Goal: Transaction & Acquisition: Purchase product/service

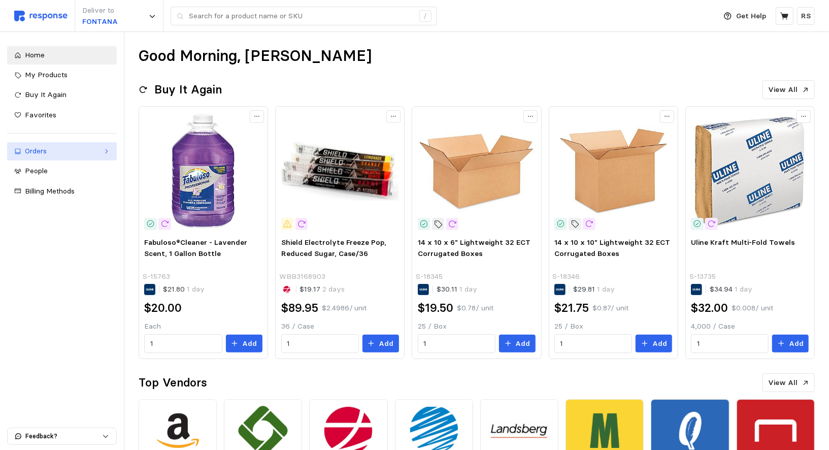
click at [71, 145] on link "Orders" at bounding box center [62, 151] width 110 height 18
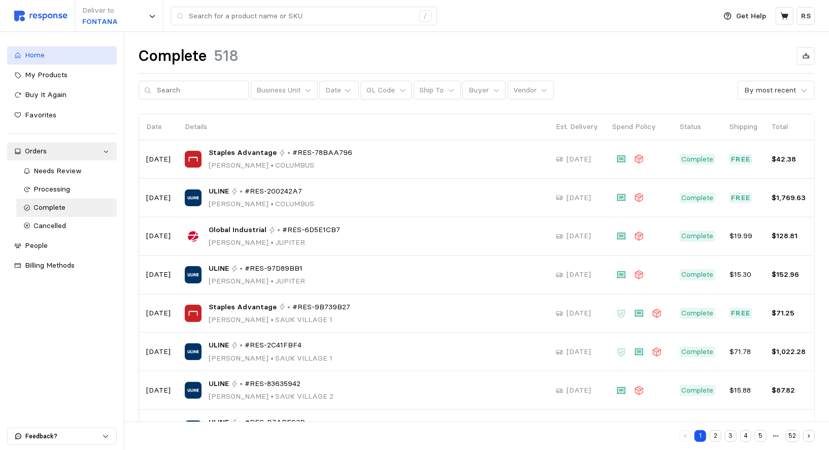
click at [40, 57] on span "Home" at bounding box center [35, 54] width 20 height 9
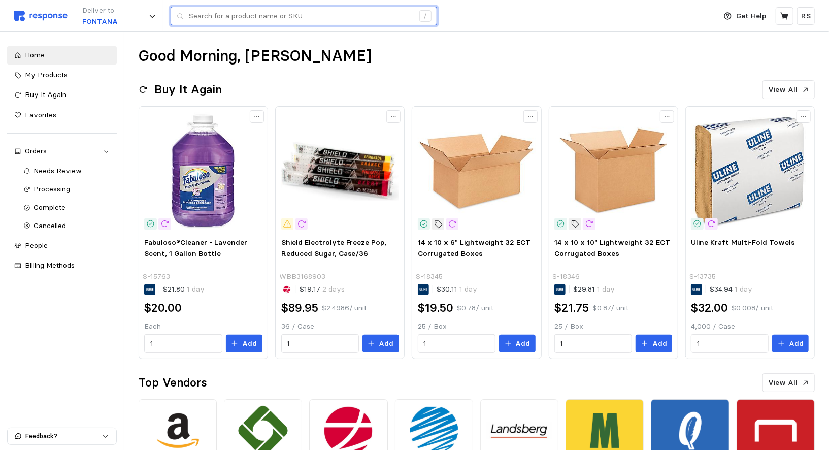
click at [210, 17] on input "text" at bounding box center [301, 16] width 225 height 18
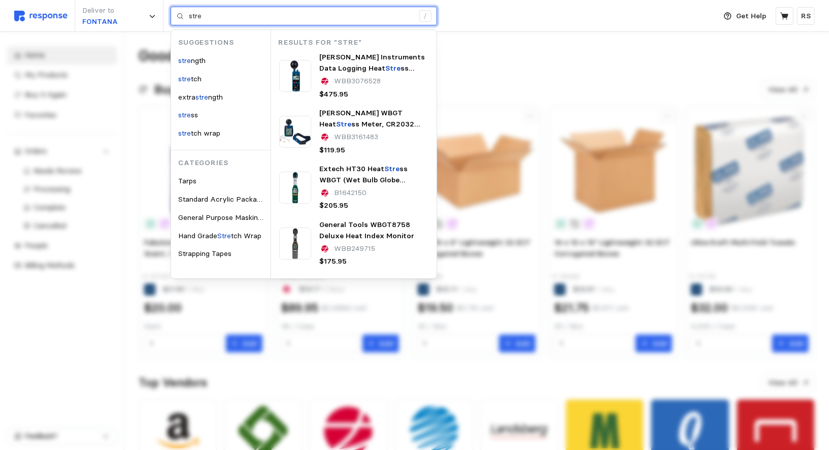
type input "stre"
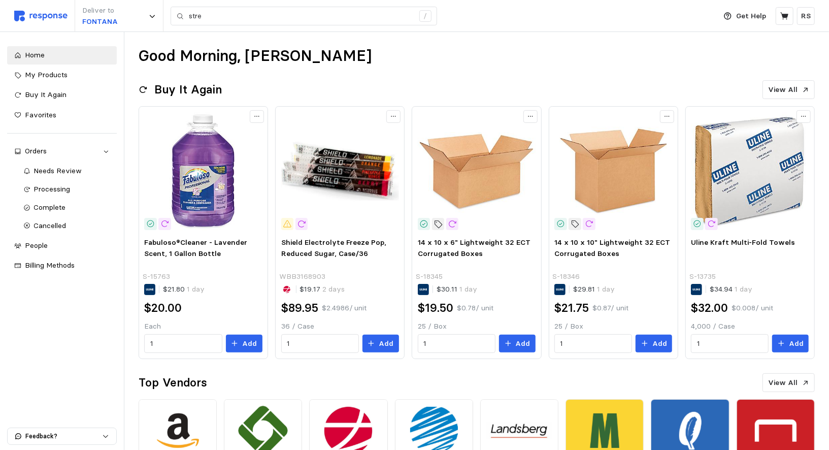
click at [275, 26] on div "Deliver to FONTANA stre /" at bounding box center [362, 16] width 696 height 32
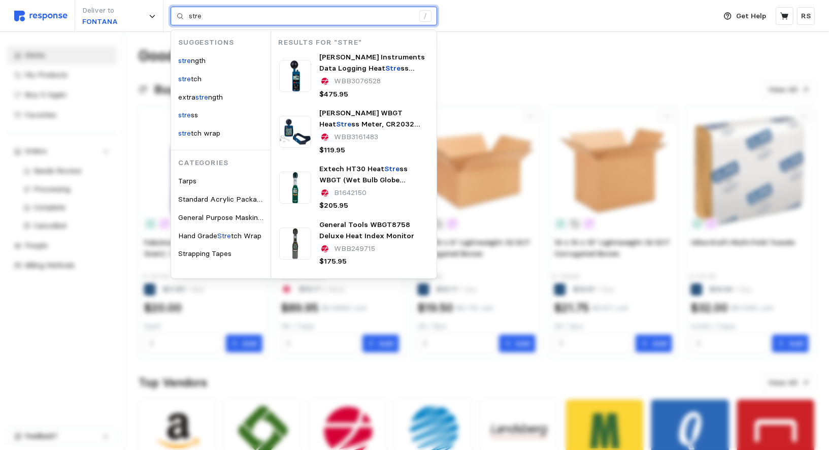
click at [275, 24] on input "stre" at bounding box center [301, 16] width 225 height 18
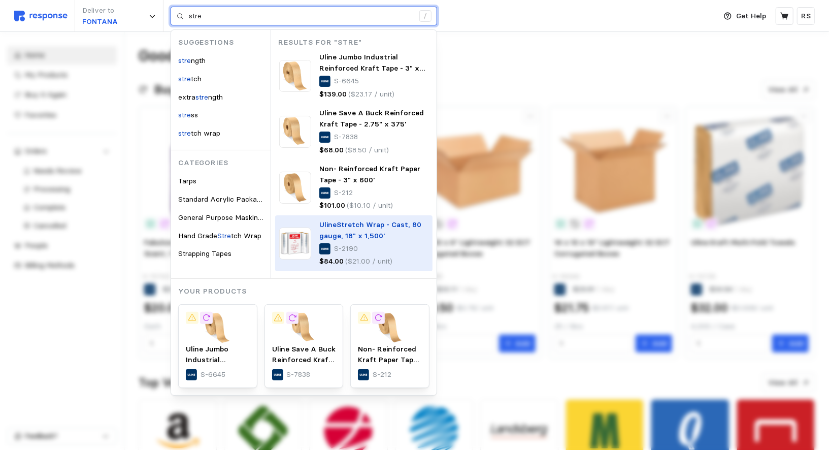
click at [356, 229] on p "Uline Stre tch Wrap - Cast, 80 gauge, 18" x 1,500'" at bounding box center [373, 230] width 109 height 22
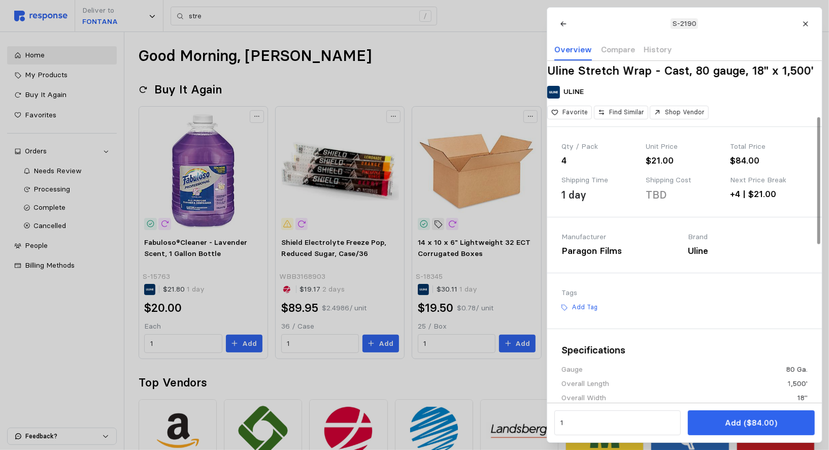
scroll to position [28, 0]
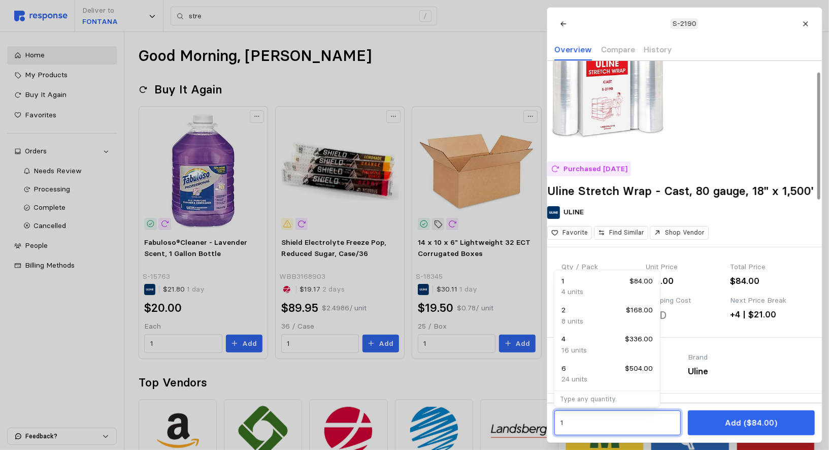
click at [620, 428] on input "1" at bounding box center [617, 423] width 115 height 18
click at [614, 384] on div "24 units" at bounding box center [606, 379] width 91 height 11
type input "6"
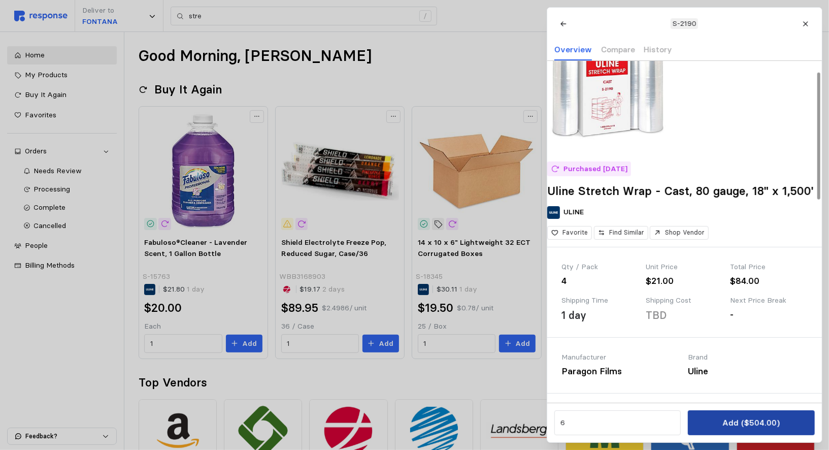
click at [721, 422] on button "Add ($504.00)" at bounding box center [751, 422] width 126 height 25
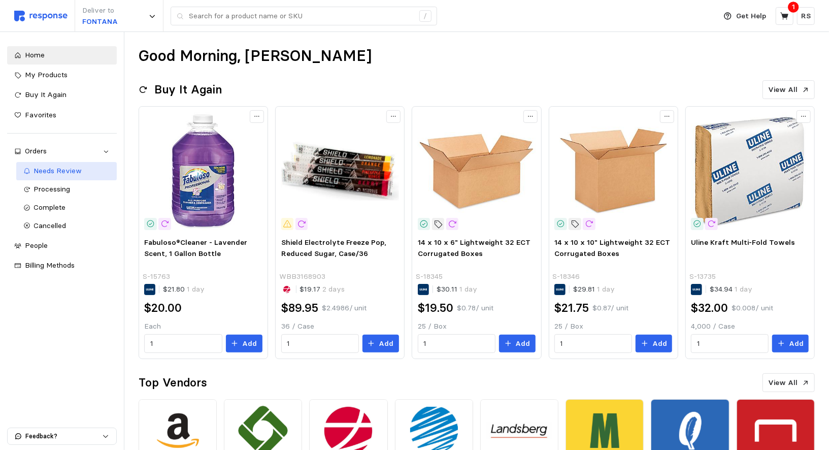
click at [53, 176] on div "Needs Review" at bounding box center [72, 170] width 76 height 11
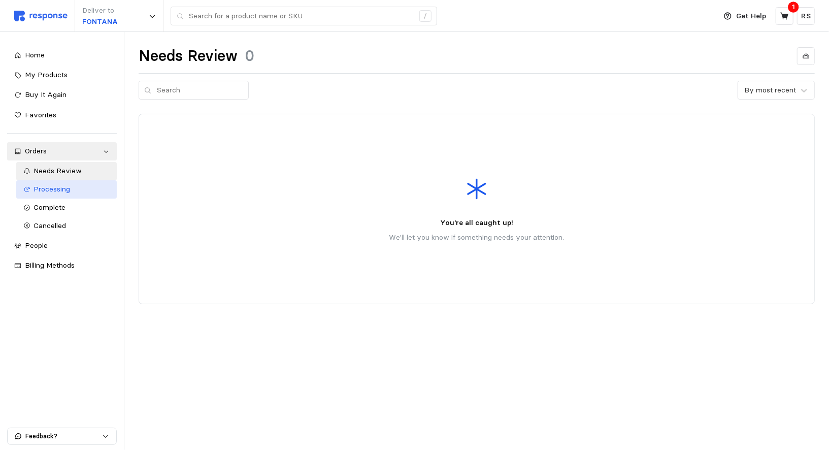
click at [50, 191] on span "Processing" at bounding box center [52, 188] width 37 height 9
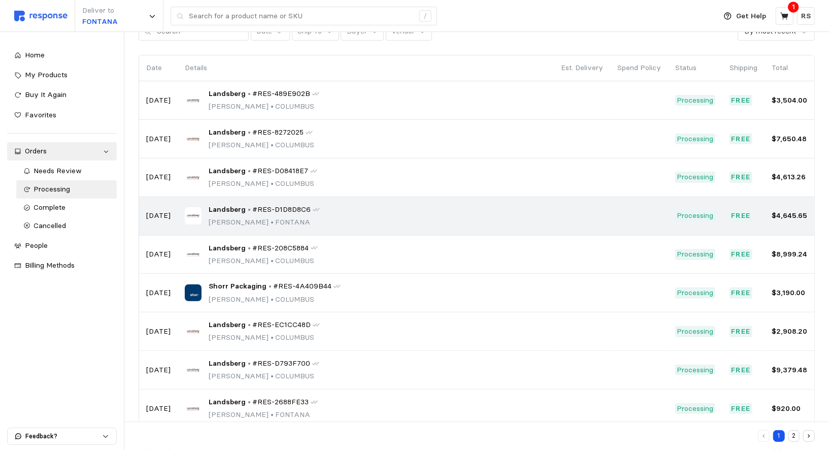
scroll to position [55, 0]
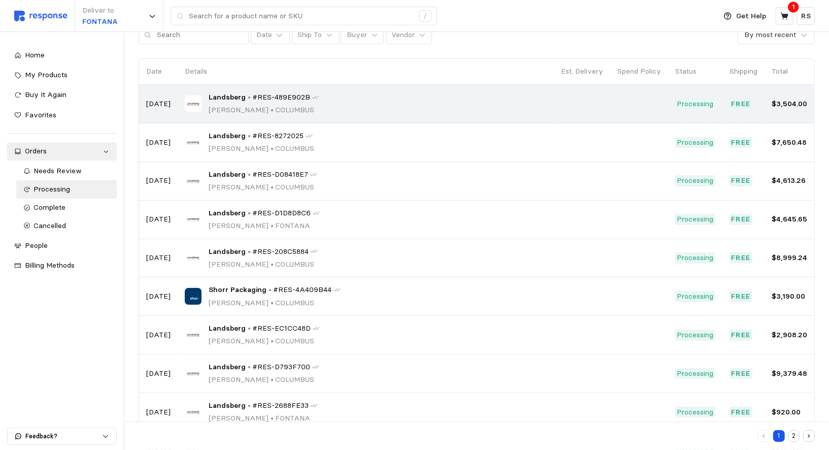
click at [197, 109] on img at bounding box center [193, 103] width 17 height 17
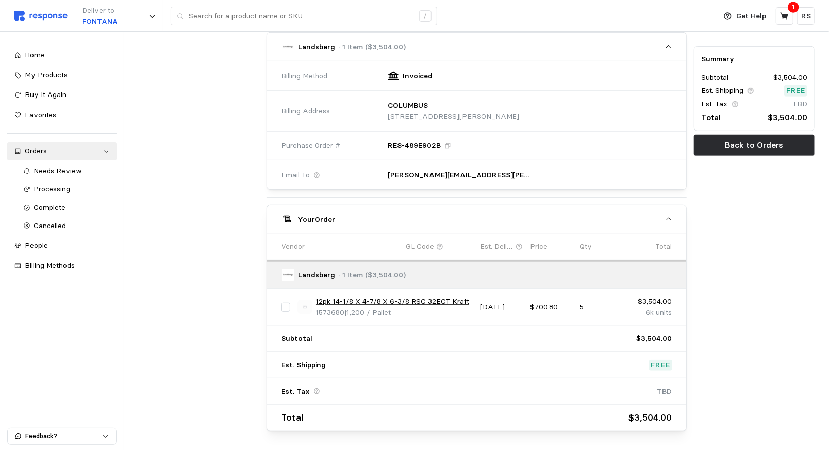
scroll to position [369, 0]
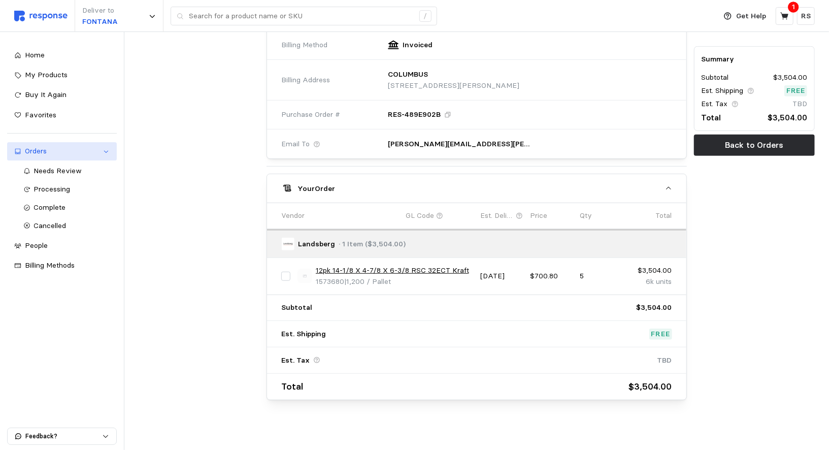
click at [50, 156] on link "Orders" at bounding box center [62, 151] width 110 height 18
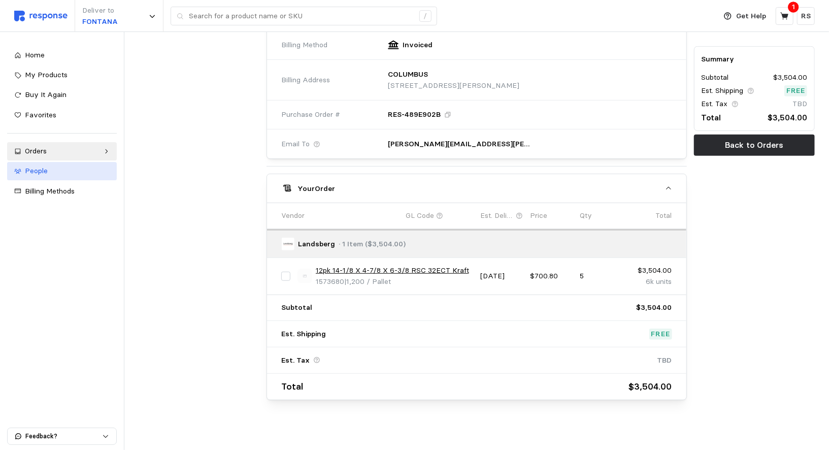
click at [65, 162] on link "People" at bounding box center [62, 171] width 110 height 18
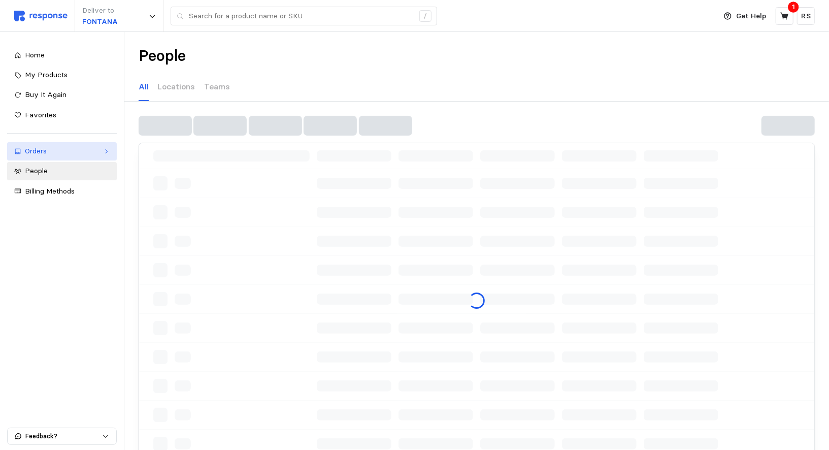
click at [56, 148] on div "Orders" at bounding box center [62, 151] width 74 height 11
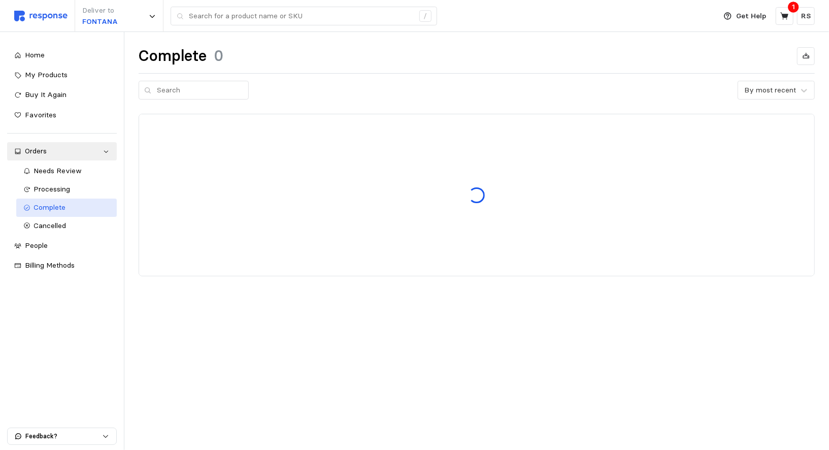
click at [66, 215] on link "Complete" at bounding box center [66, 207] width 100 height 18
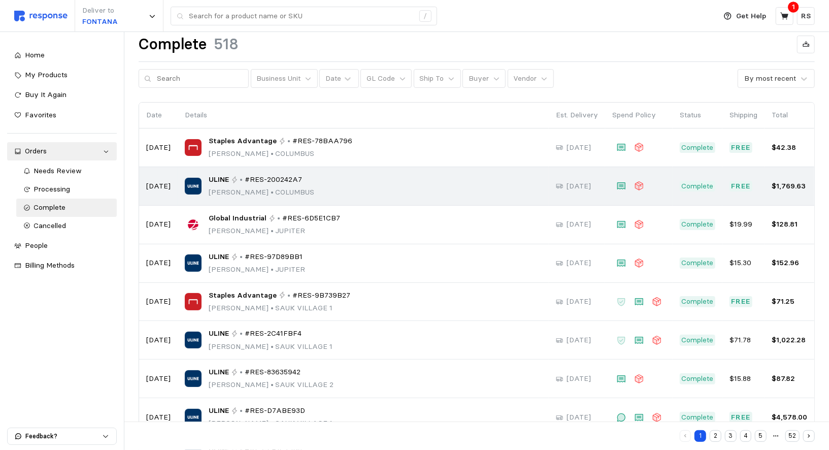
scroll to position [13, 0]
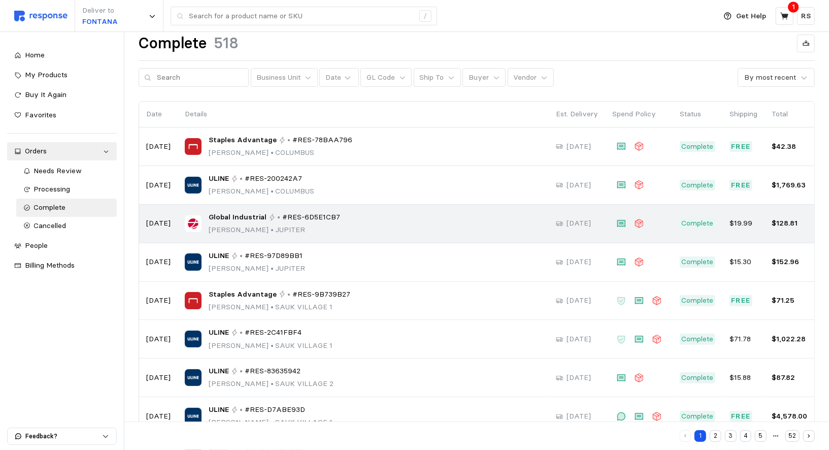
click at [250, 222] on div "Global Industrial • #RES-6D5E1CB7 [PERSON_NAME] • JUPITER" at bounding box center [274, 224] width 131 height 24
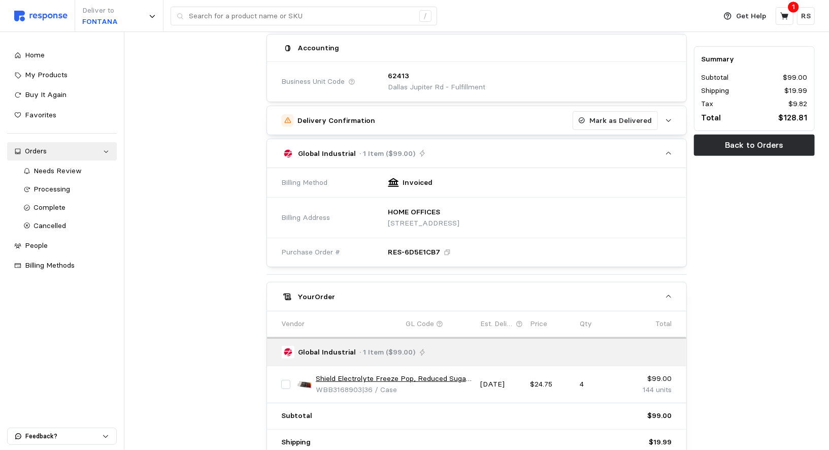
scroll to position [257, 0]
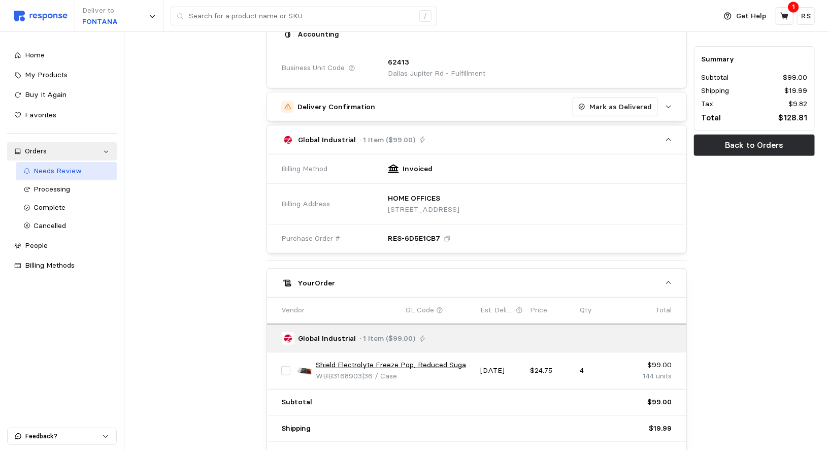
click at [54, 170] on span "Needs Review" at bounding box center [58, 170] width 48 height 9
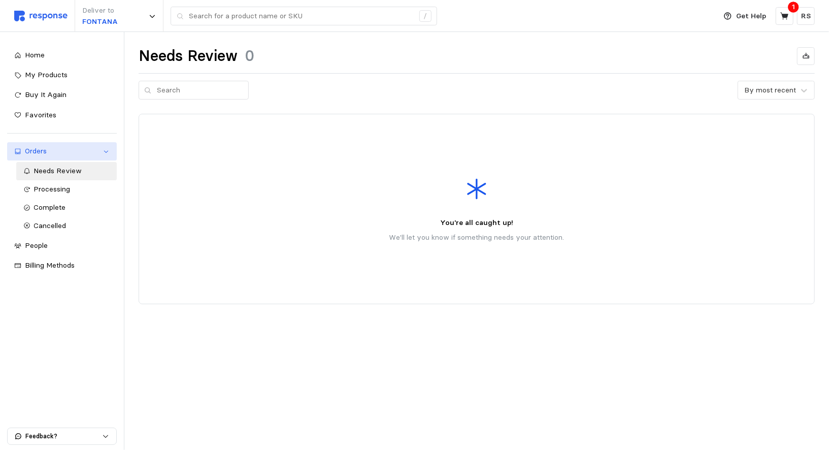
click at [44, 152] on div "Orders" at bounding box center [62, 151] width 74 height 11
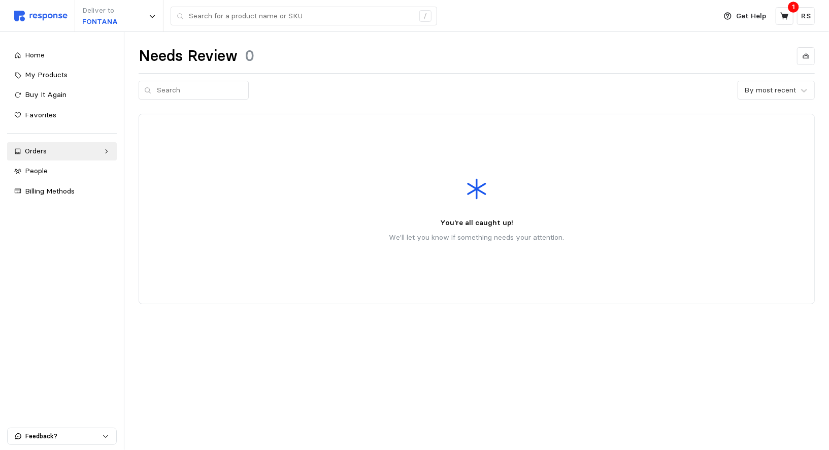
click at [60, 141] on div "Home My Products Buy It Again Favorites Orders Needs Review Processing Complete…" at bounding box center [62, 123] width 110 height 154
click at [60, 161] on div "Home My Products Buy It Again Favorites Orders Needs Review Processing Complete…" at bounding box center [62, 123] width 110 height 154
click at [56, 156] on div "Orders" at bounding box center [62, 151] width 74 height 11
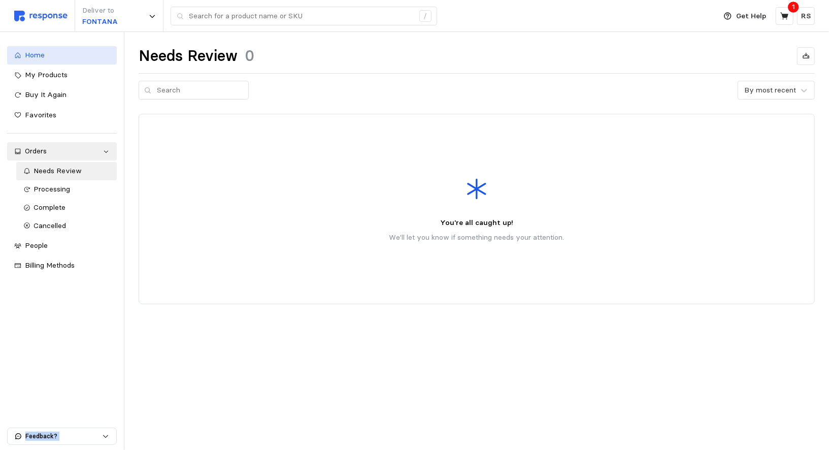
click at [36, 51] on span "Home" at bounding box center [35, 54] width 20 height 9
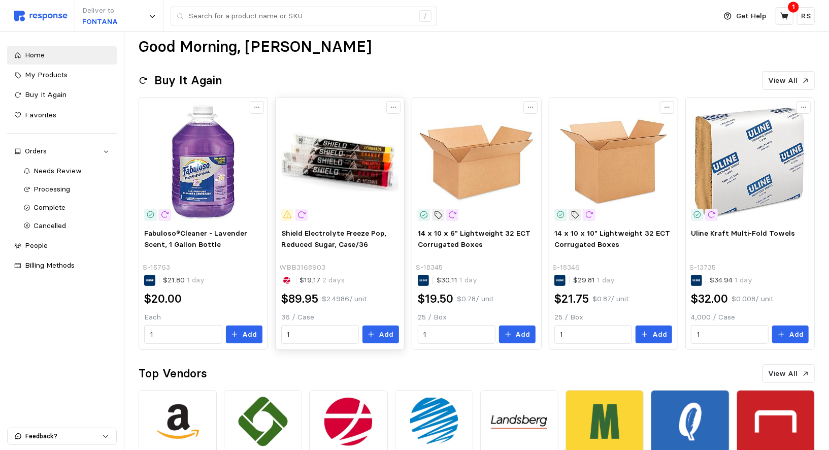
scroll to position [16, 0]
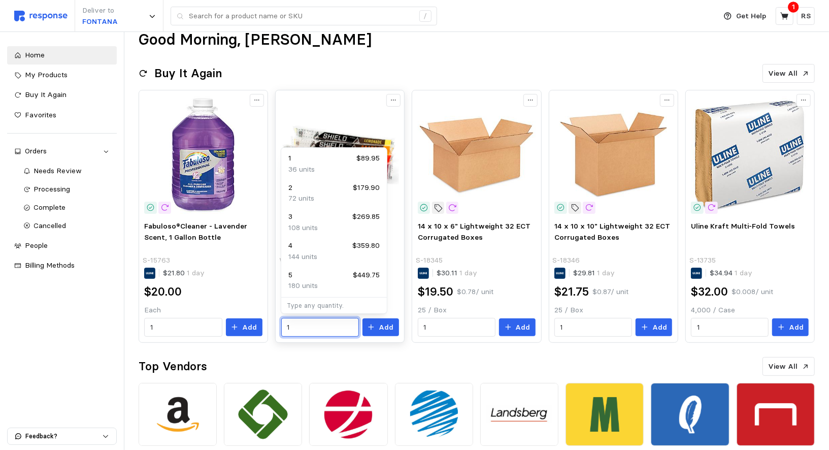
click at [327, 328] on input "1" at bounding box center [320, 327] width 66 height 18
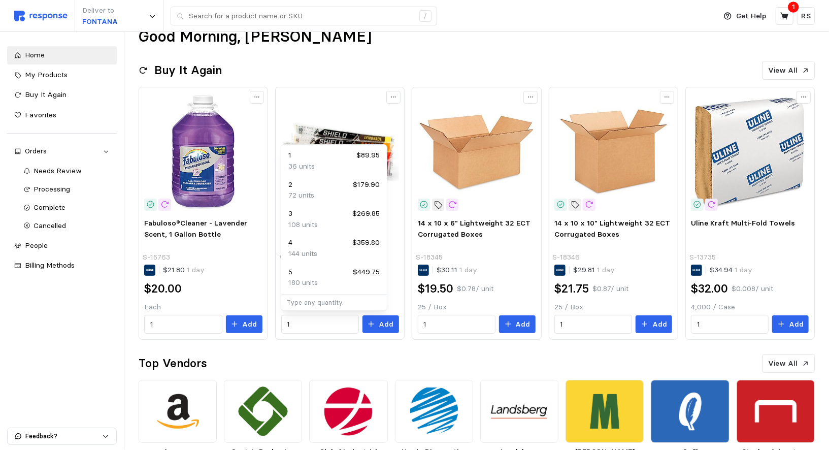
click at [326, 354] on div "Top Vendors View All" at bounding box center [477, 363] width 676 height 19
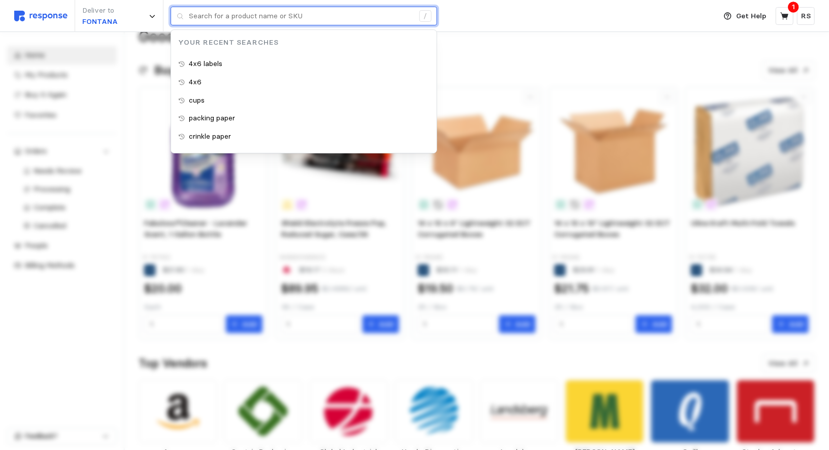
click at [318, 16] on input "text" at bounding box center [301, 16] width 225 height 18
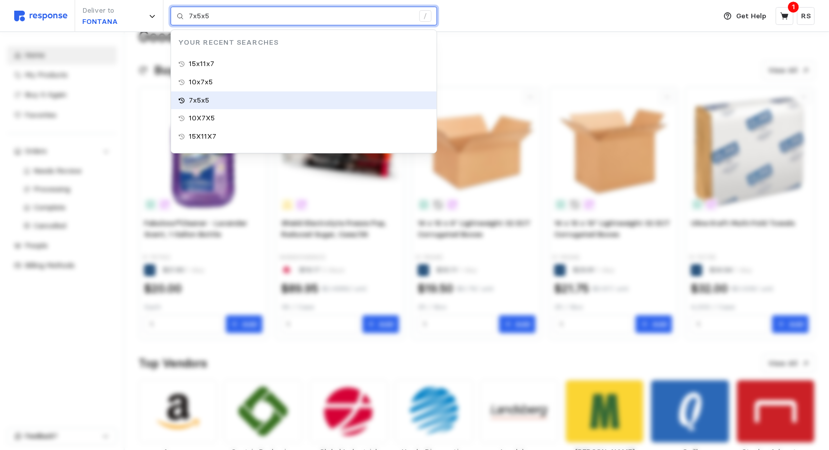
click at [205, 104] on p "7x5x5" at bounding box center [199, 100] width 20 height 11
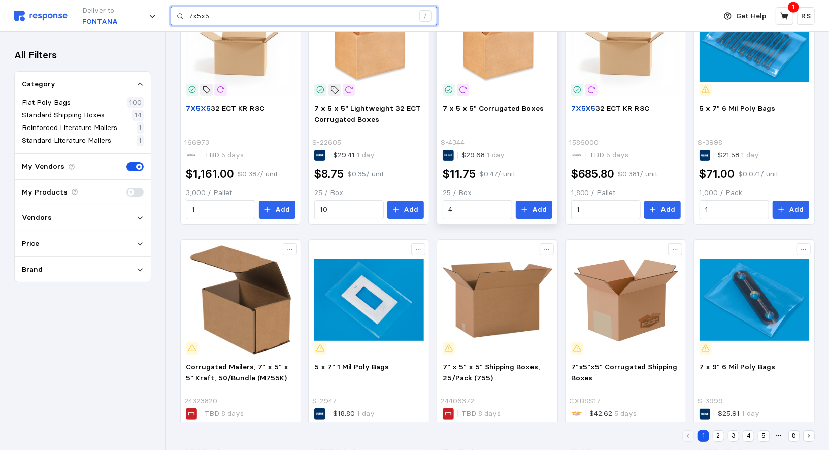
scroll to position [62, 0]
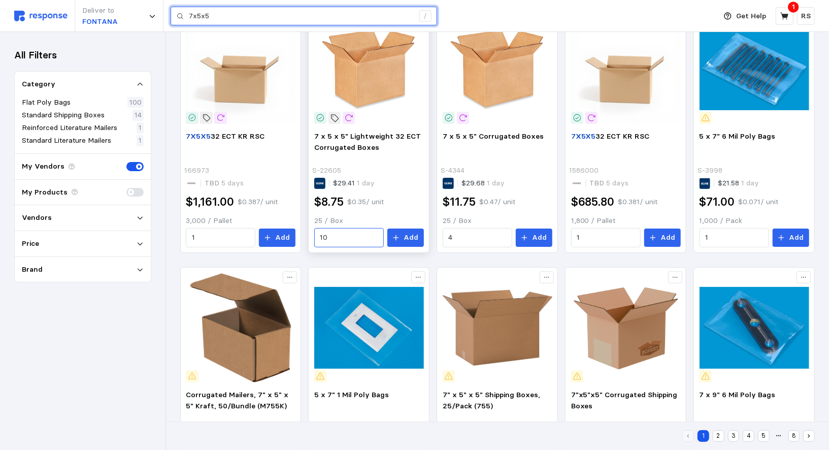
type input "7x5x5"
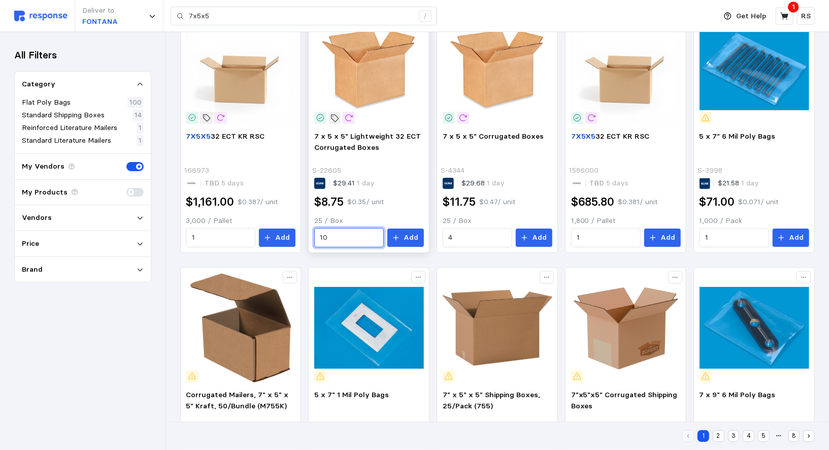
click at [352, 228] on input "10" at bounding box center [349, 237] width 58 height 18
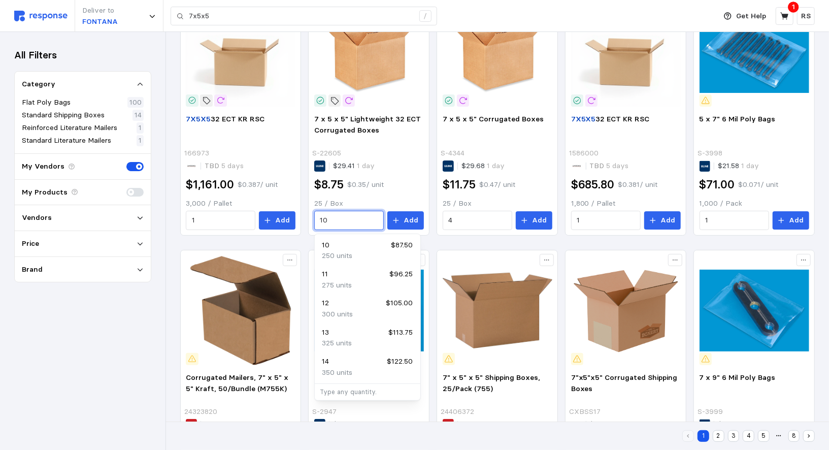
scroll to position [84, 0]
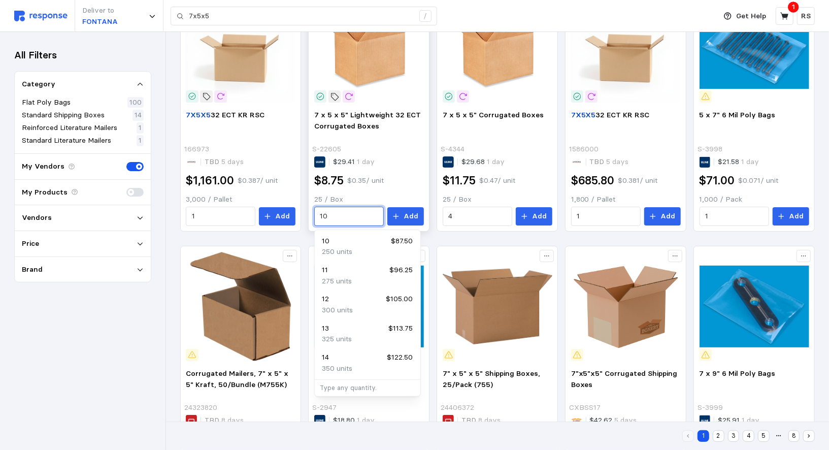
click at [346, 218] on input "10" at bounding box center [349, 216] width 58 height 18
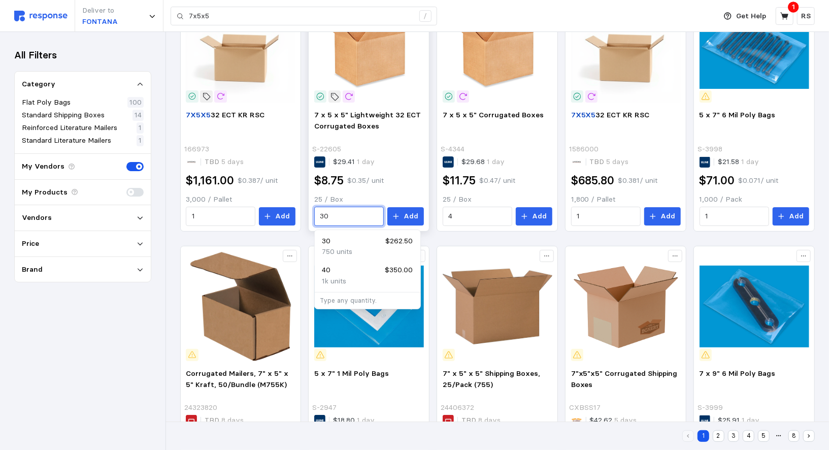
type input "3"
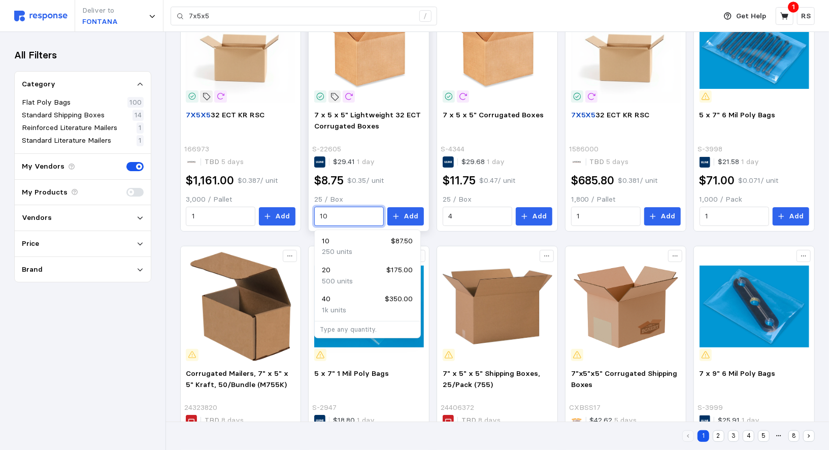
type input "1"
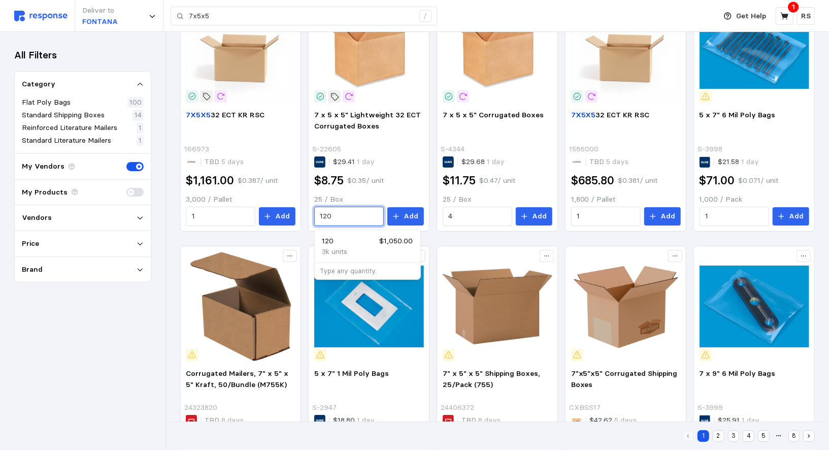
click at [351, 253] on div "3k units" at bounding box center [367, 251] width 91 height 11
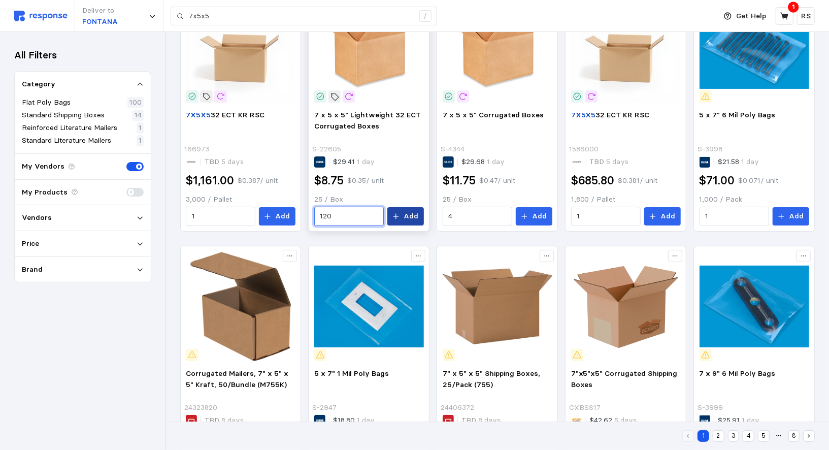
type input "120"
click at [414, 218] on p "Add" at bounding box center [410, 216] width 15 height 11
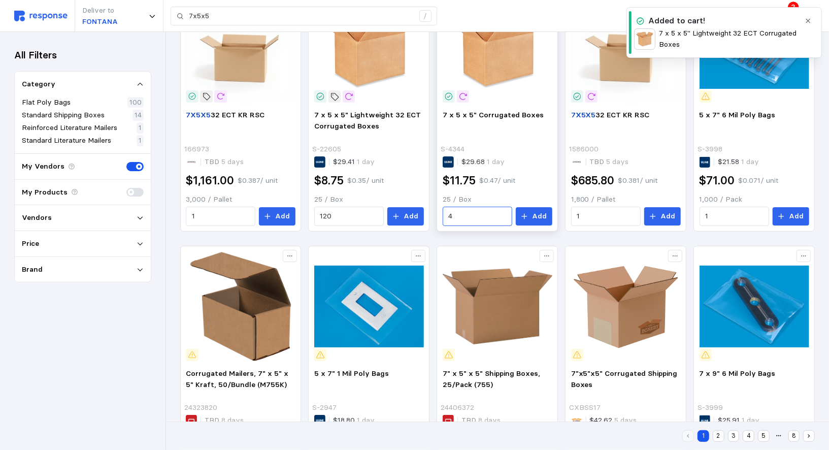
scroll to position [0, 0]
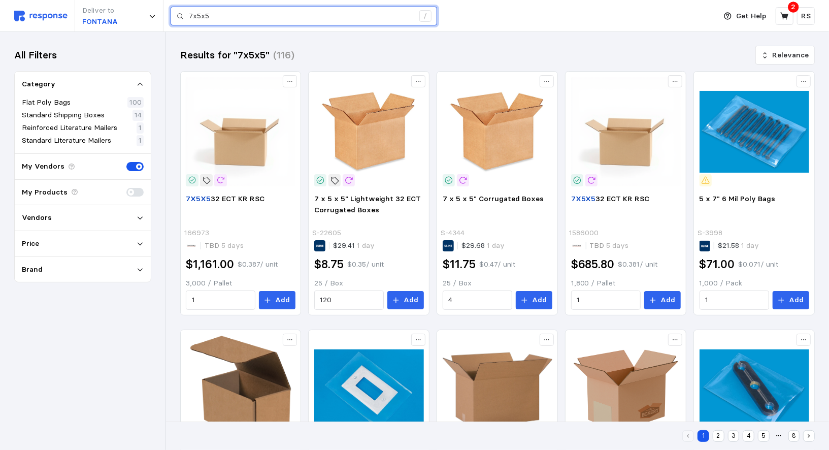
click at [235, 26] on div "7x5x5 /" at bounding box center [304, 16] width 266 height 19
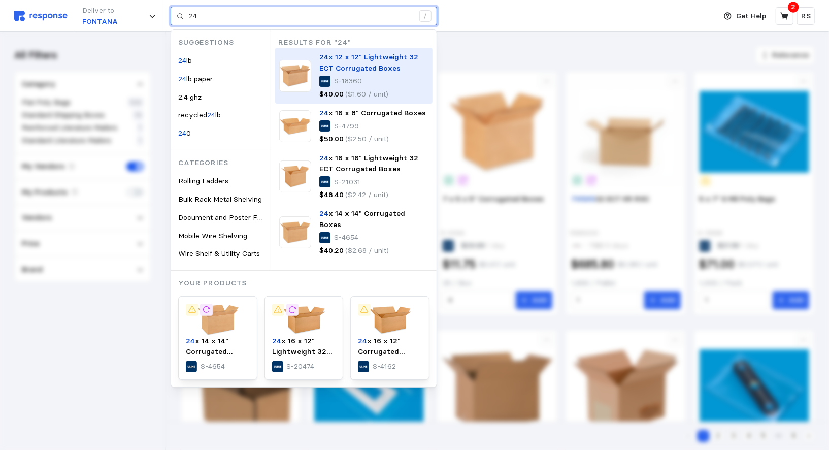
click at [335, 66] on span "x 12 x 12" Lightweight 32 ECT Corrugated Boxes" at bounding box center [368, 62] width 99 height 20
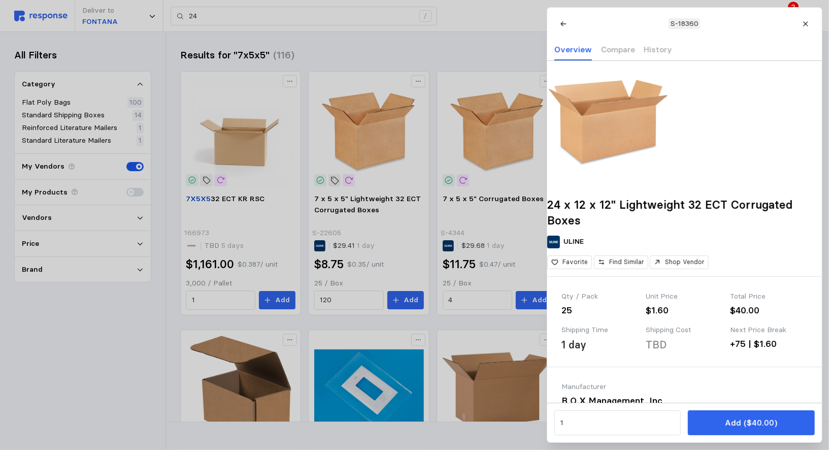
click at [404, 45] on div at bounding box center [414, 225] width 829 height 450
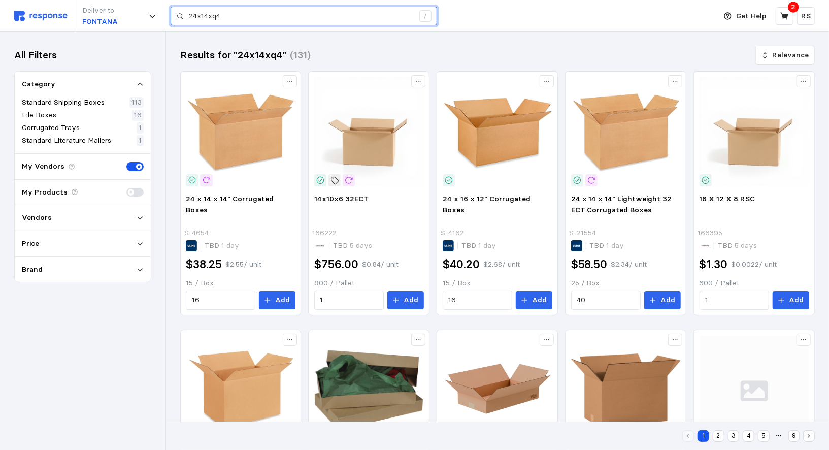
click at [251, 22] on input "24x14xq4" at bounding box center [301, 16] width 225 height 18
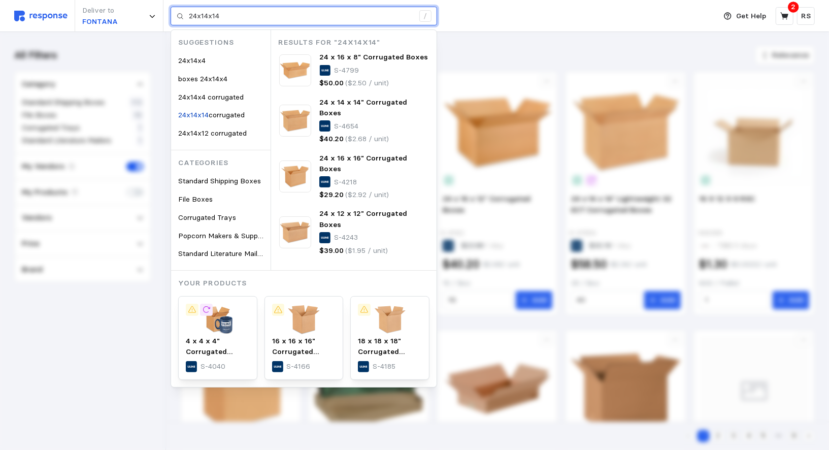
type input "24x14x14"
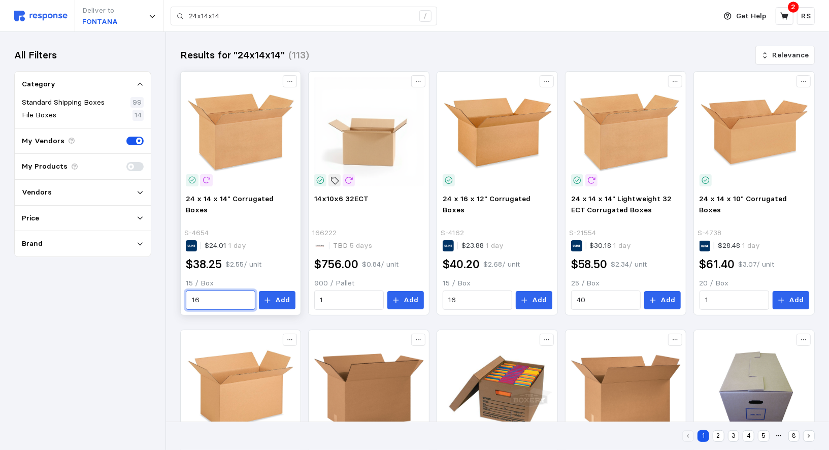
click at [224, 303] on input "16" at bounding box center [221, 300] width 58 height 18
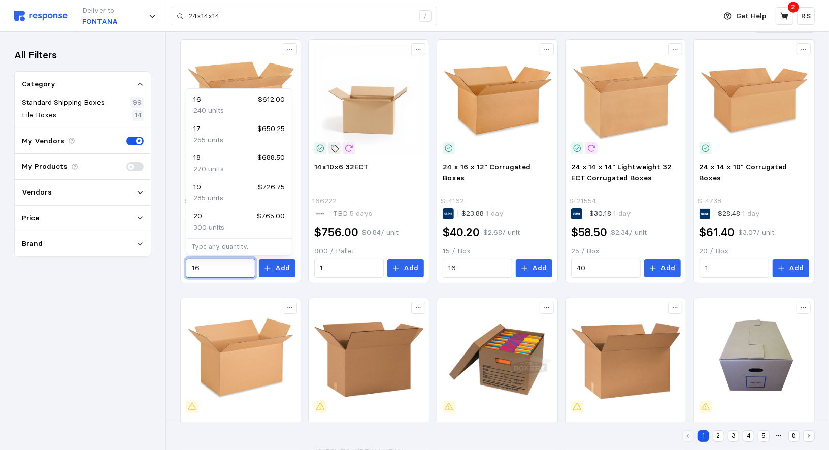
scroll to position [41, 0]
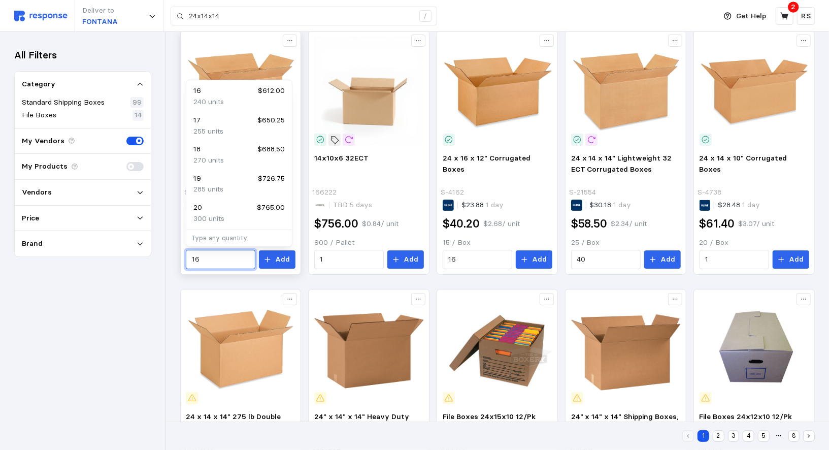
click at [216, 261] on input "16" at bounding box center [221, 259] width 58 height 18
click at [223, 216] on p "300 units" at bounding box center [208, 218] width 31 height 11
type input "20"
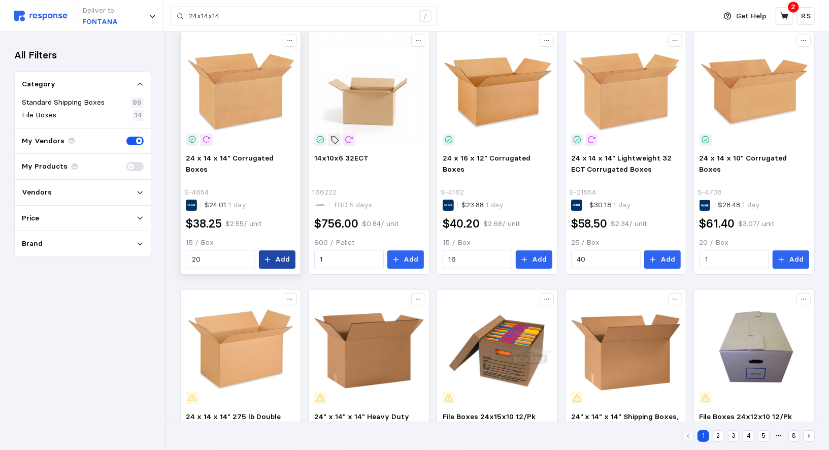
click at [262, 256] on button "Add" at bounding box center [277, 259] width 37 height 18
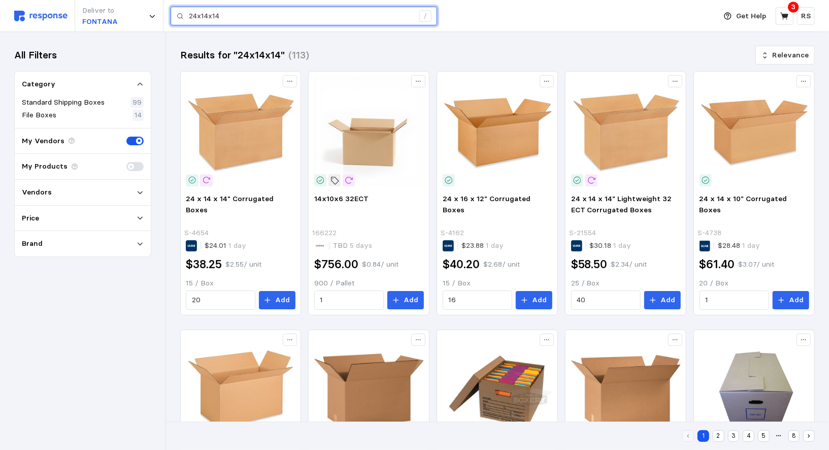
click at [239, 20] on input "24x14x14" at bounding box center [301, 16] width 225 height 18
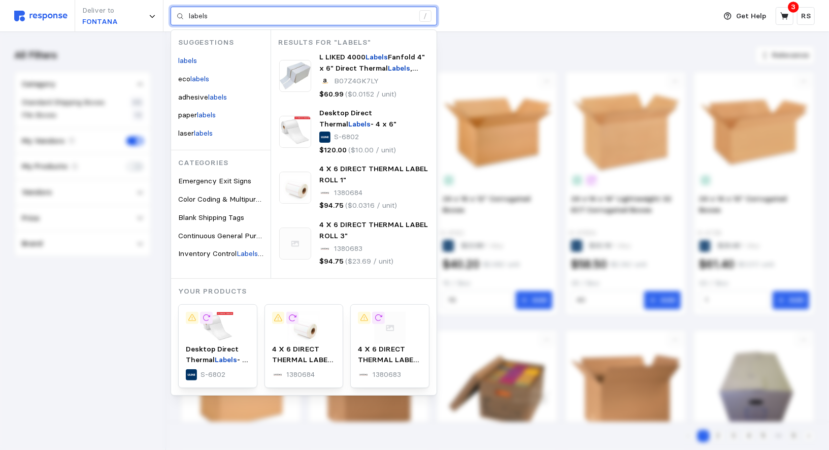
type input "labels"
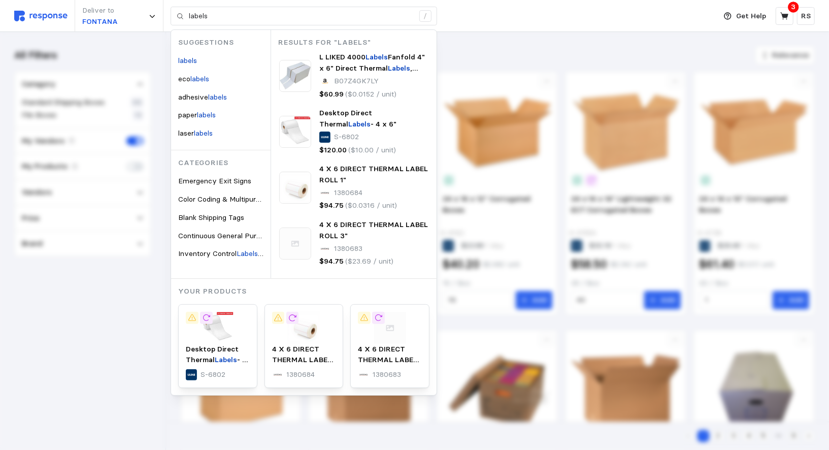
click at [497, 23] on div "Deliver to FONTANA labels / Suggestions labels eco labels adhesive labels paper…" at bounding box center [362, 16] width 696 height 32
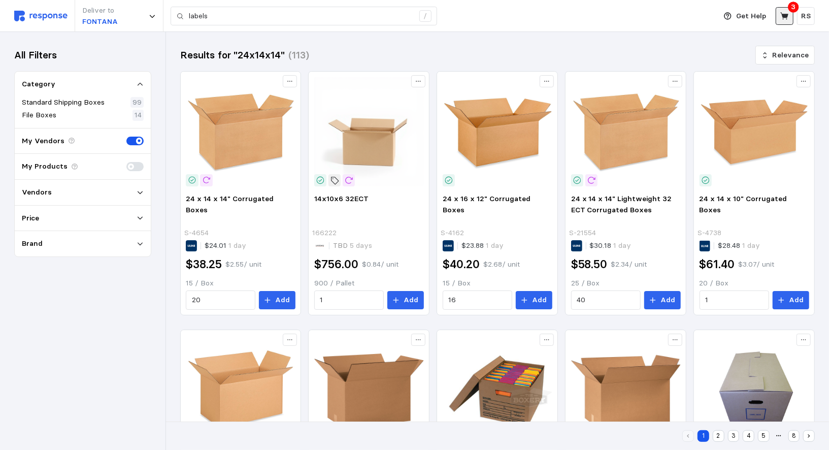
click at [785, 20] on icon at bounding box center [784, 16] width 9 height 9
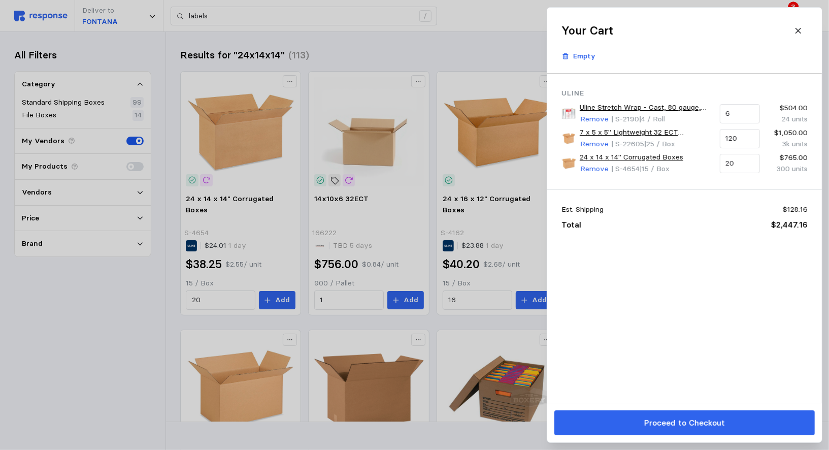
click at [436, 65] on div at bounding box center [414, 225] width 829 height 450
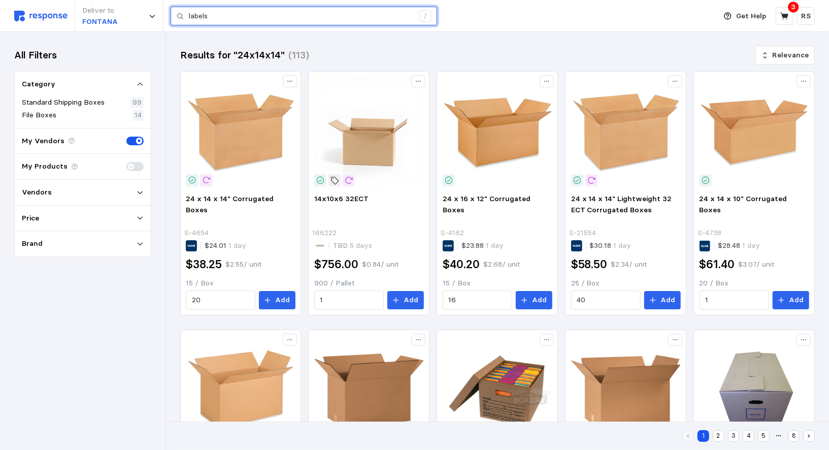
click at [226, 20] on input "labels" at bounding box center [301, 16] width 225 height 18
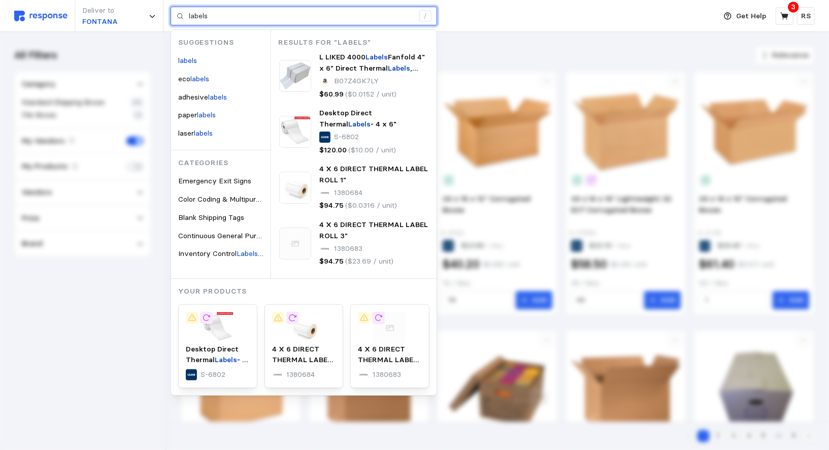
click at [226, 20] on input "labels" at bounding box center [301, 16] width 225 height 18
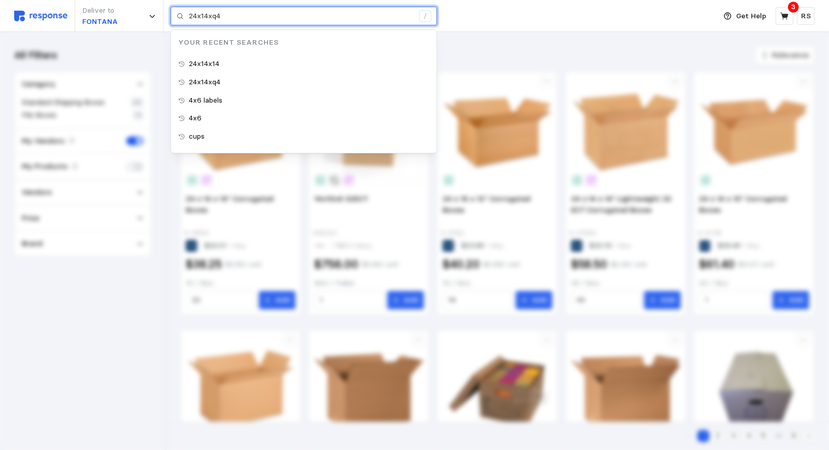
type input "24x14xq4"
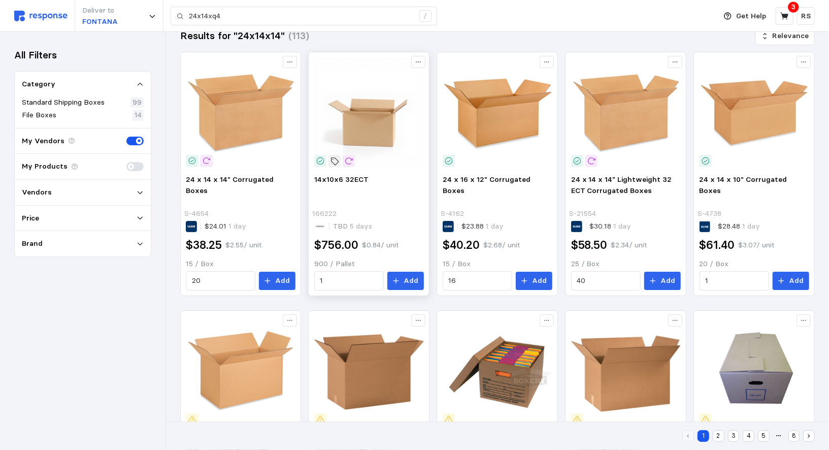
scroll to position [20, 0]
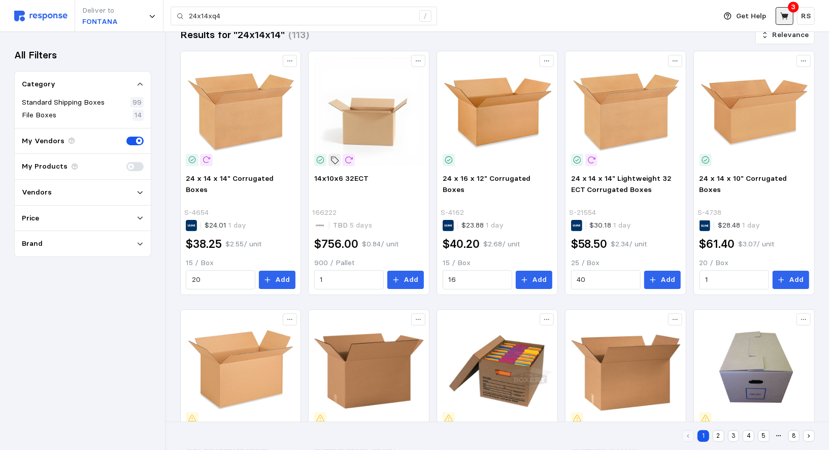
click at [782, 14] on icon at bounding box center [784, 15] width 8 height 7
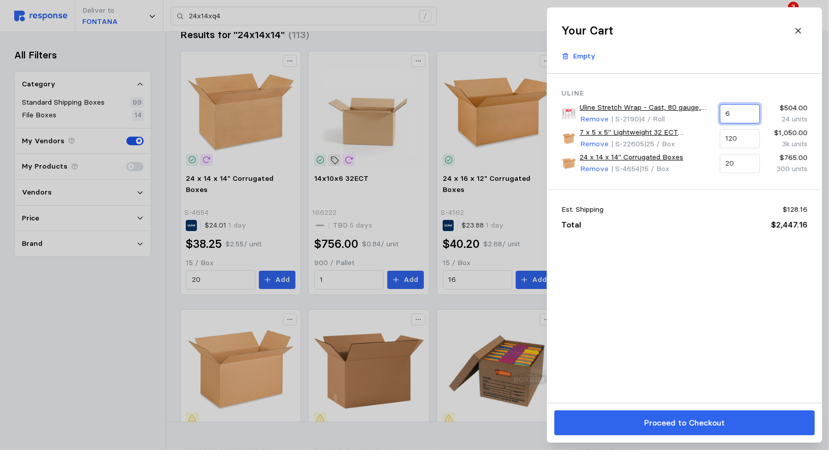
click at [751, 109] on input "6" at bounding box center [739, 114] width 28 height 18
type input "8"
click at [776, 148] on div "32 units" at bounding box center [772, 148] width 91 height 11
type input "24x14x14"
type input "8"
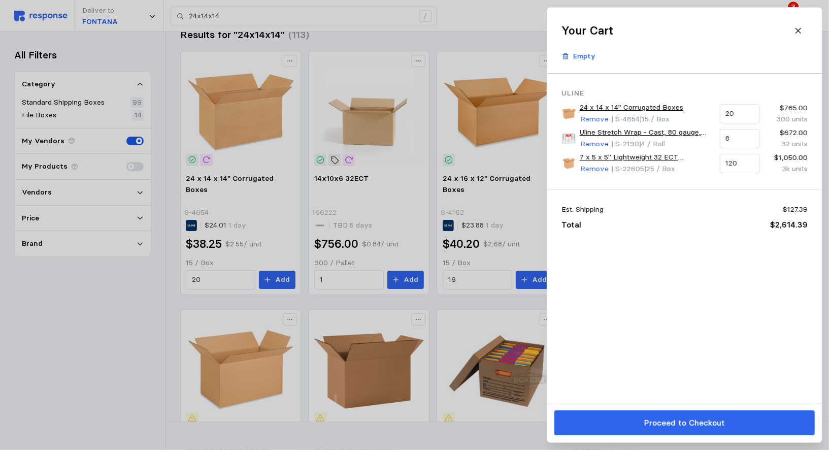
click at [689, 275] on div "Uline 24 x 14 x 14" Corrugated Boxes Remove | S-4654 | 15 / Box 20 $765.00 300 …" at bounding box center [684, 238] width 275 height 329
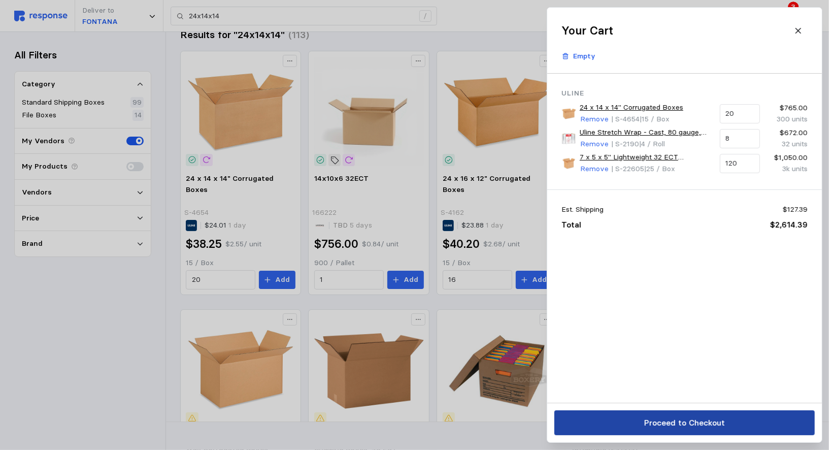
click at [668, 422] on p "Proceed to Checkout" at bounding box center [684, 422] width 81 height 13
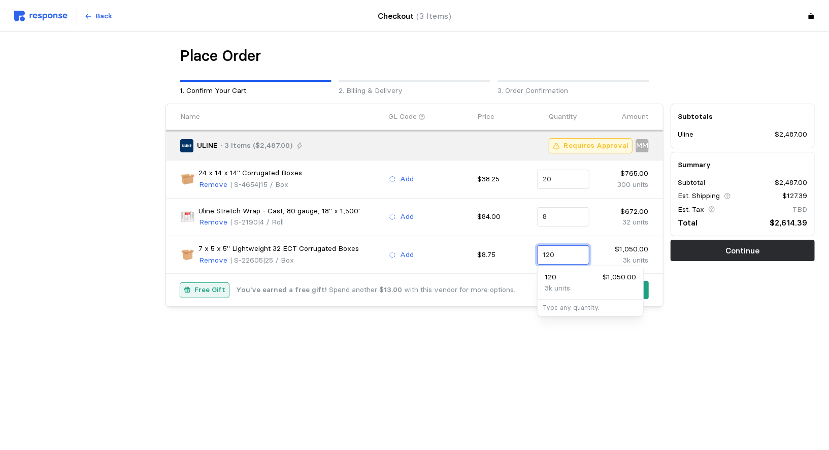
click at [560, 249] on input "120" at bounding box center [563, 255] width 41 height 18
click at [564, 178] on input "20" at bounding box center [563, 179] width 41 height 18
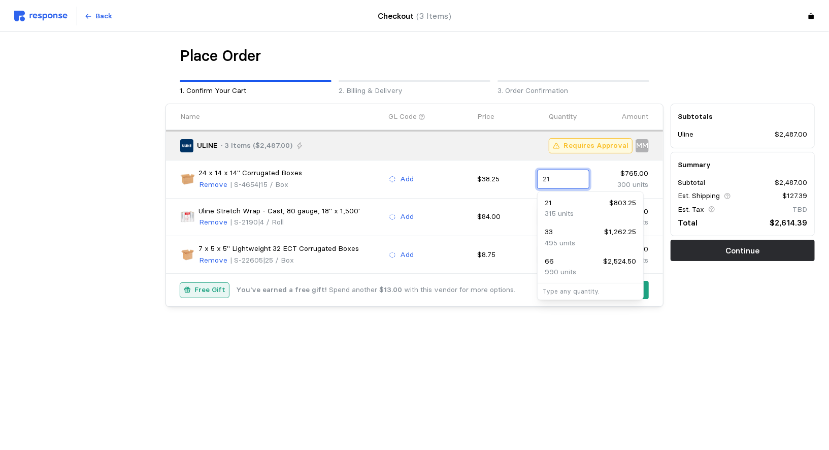
click at [559, 199] on div "21 $803.25" at bounding box center [590, 202] width 91 height 11
type input "21"
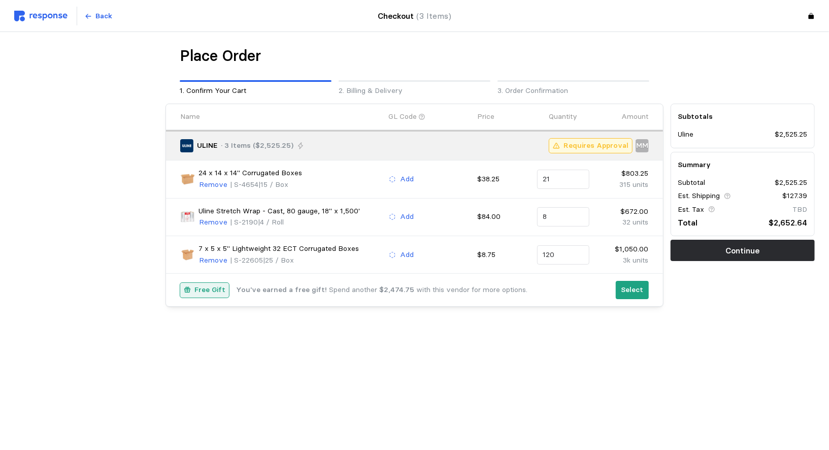
click at [576, 284] on div "Free Gift You've earned a free gift! Spend another $2,474.75 with this vendor f…" at bounding box center [394, 290] width 428 height 15
click at [634, 288] on p "Select" at bounding box center [632, 289] width 22 height 11
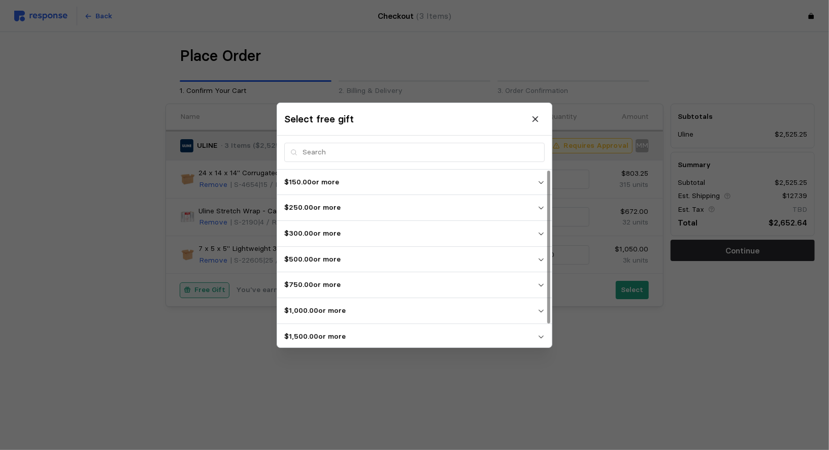
scroll to position [26, 0]
click at [370, 333] on p "$2,500.00 or more" at bounding box center [410, 335] width 253 height 11
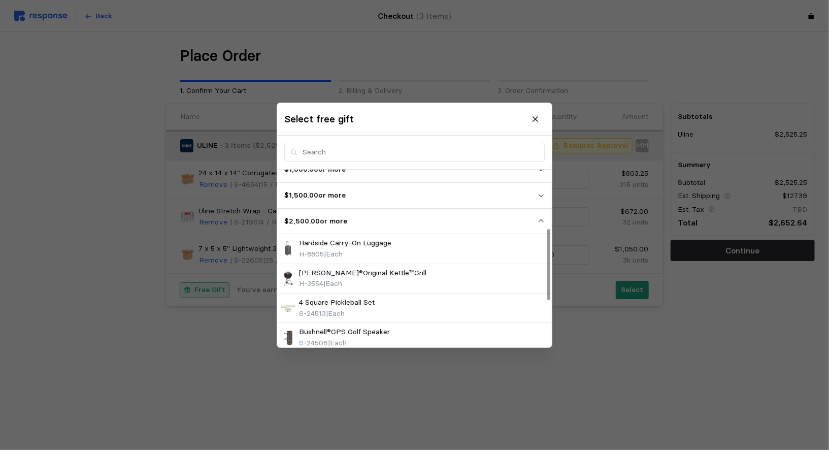
scroll to position [132, 0]
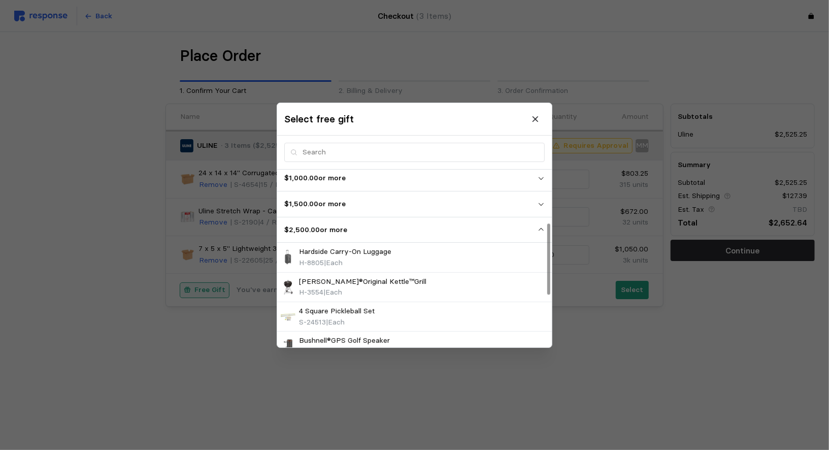
click at [413, 211] on button "$1,500.00 or more" at bounding box center [414, 203] width 275 height 25
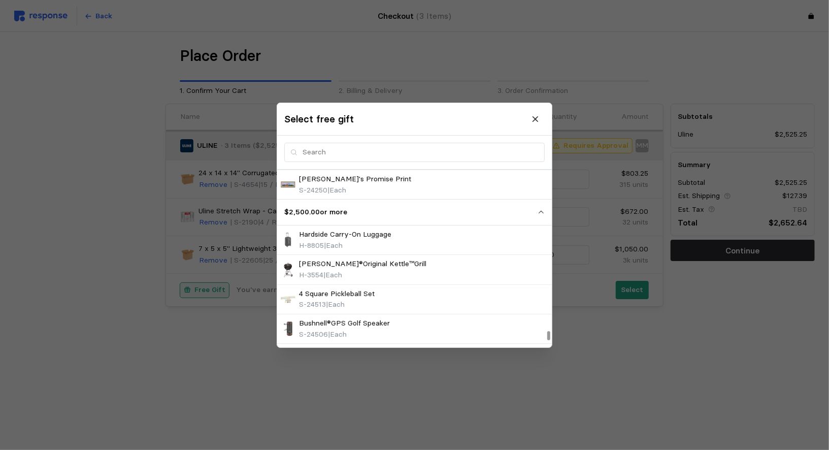
scroll to position [3594, 0]
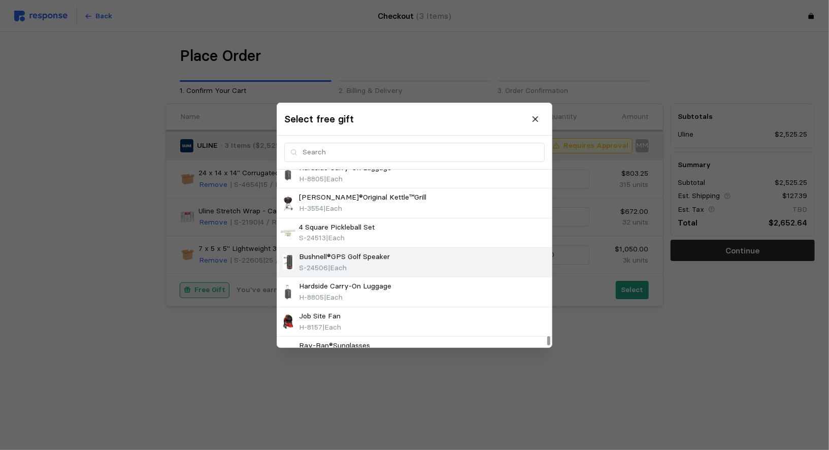
click at [383, 262] on div "S-24506 | Each" at bounding box center [344, 267] width 91 height 11
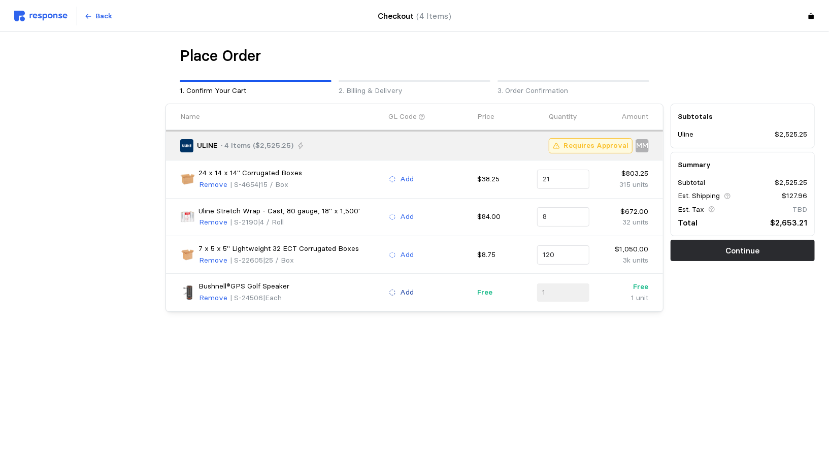
click at [400, 288] on p "Add" at bounding box center [407, 292] width 14 height 11
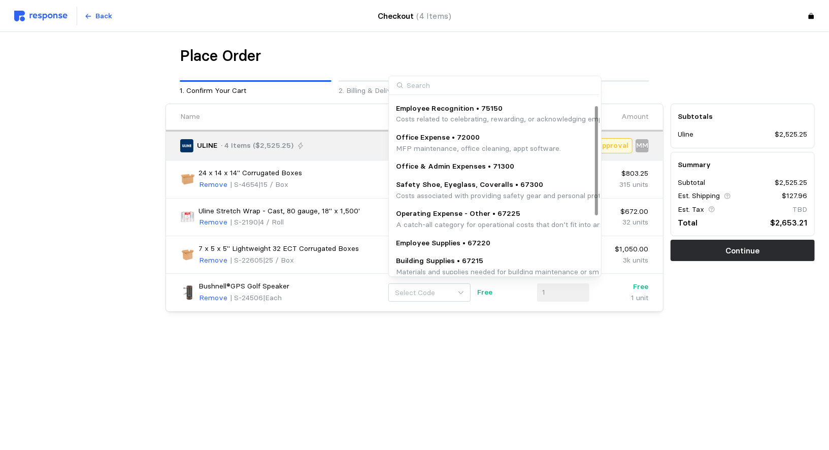
scroll to position [17, 0]
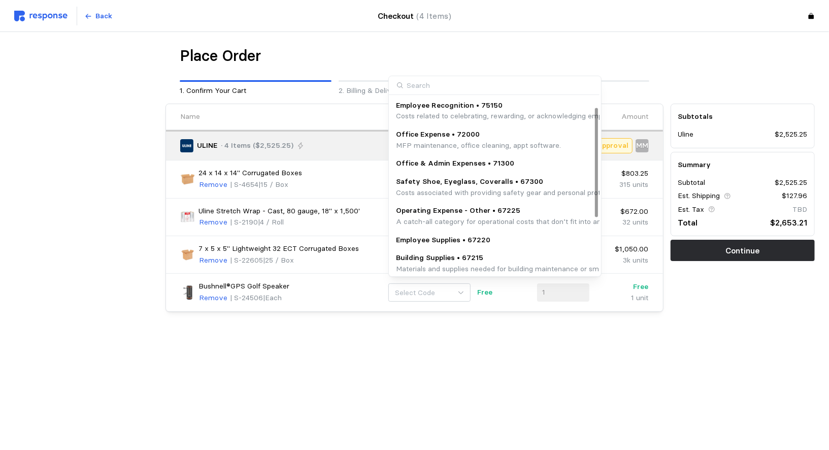
click at [410, 106] on p "Employee Recognition • 75150" at bounding box center [644, 105] width 497 height 11
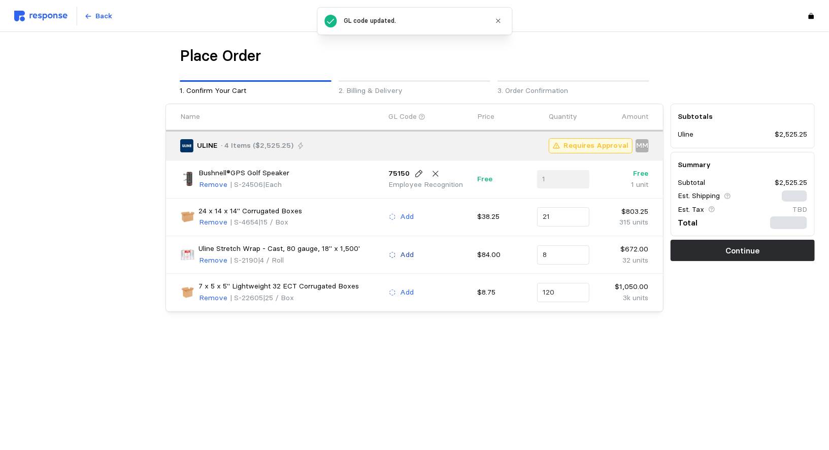
click at [400, 250] on p "Add" at bounding box center [407, 254] width 14 height 11
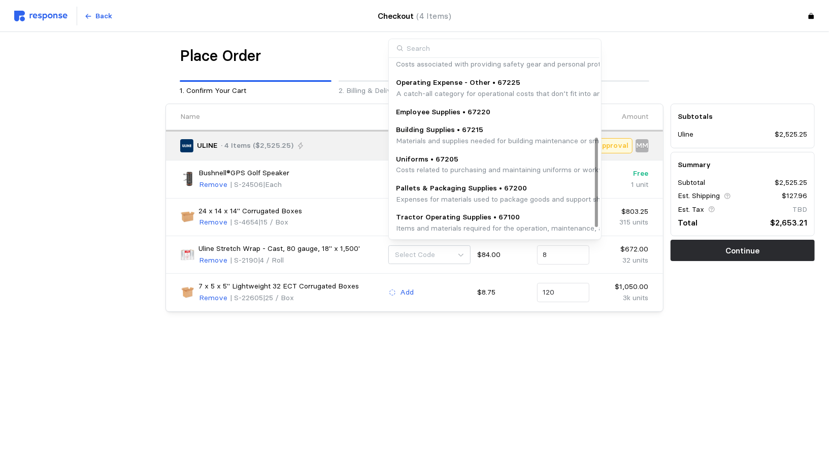
scroll to position [172, 0]
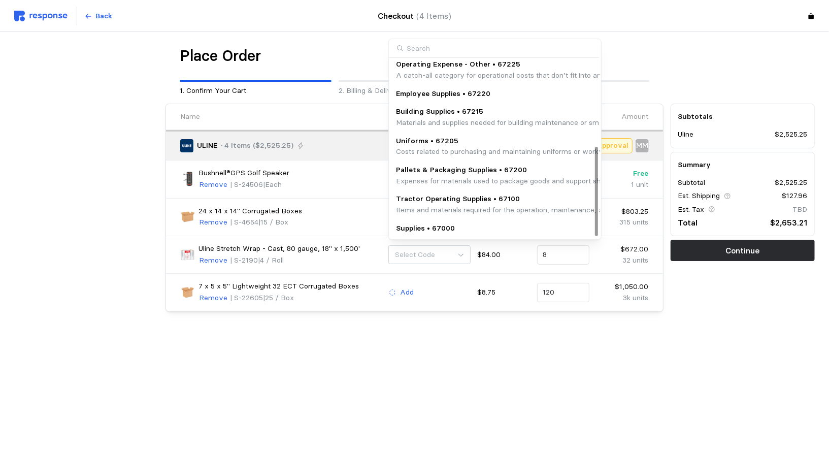
click at [414, 167] on p "Pallets & Packaging Supplies • 67200" at bounding box center [602, 169] width 412 height 11
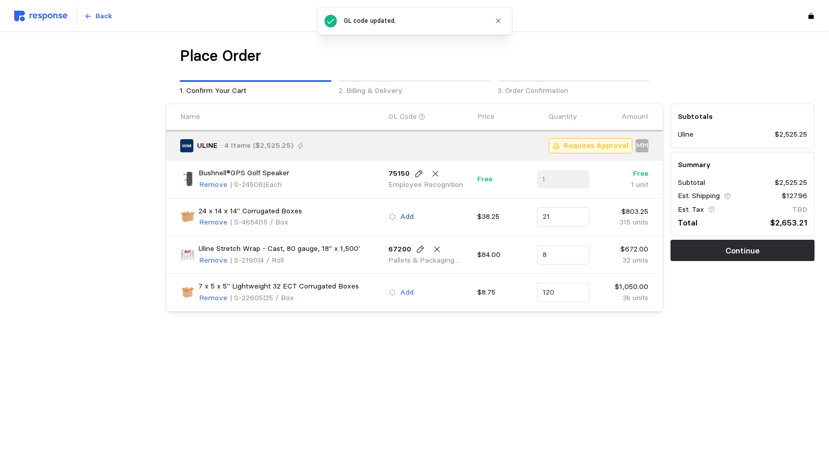
click at [398, 215] on button "Add" at bounding box center [401, 217] width 26 height 12
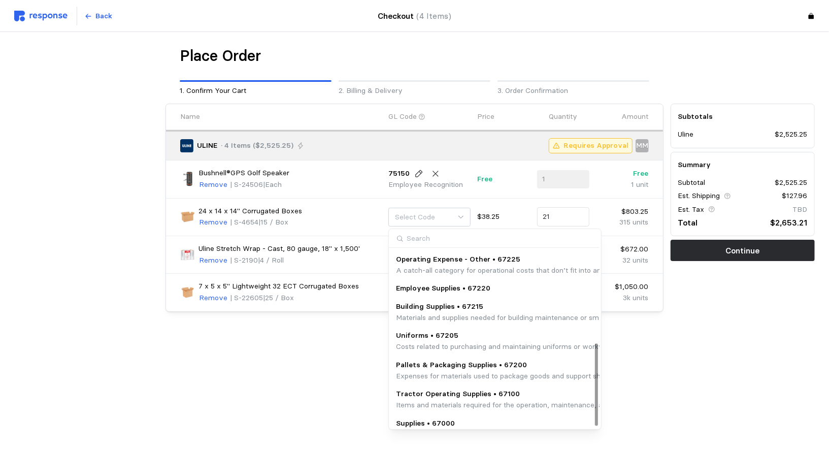
scroll to position [201, 0]
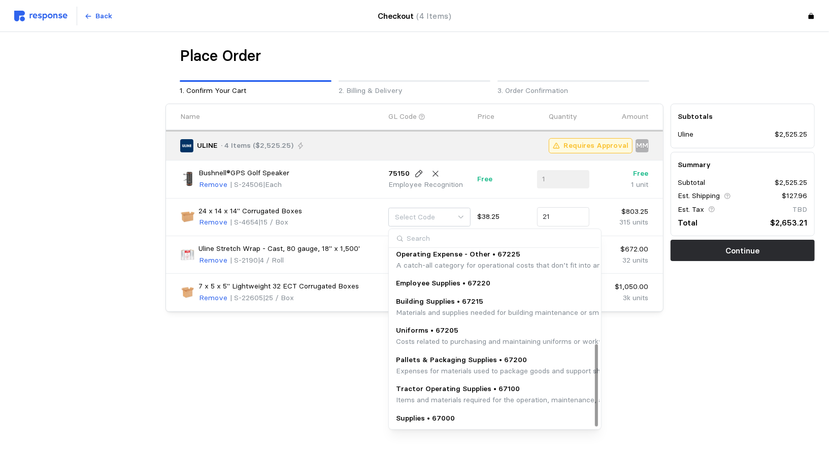
click at [433, 359] on p "Pallets & Packaging Supplies • 67200" at bounding box center [602, 359] width 412 height 11
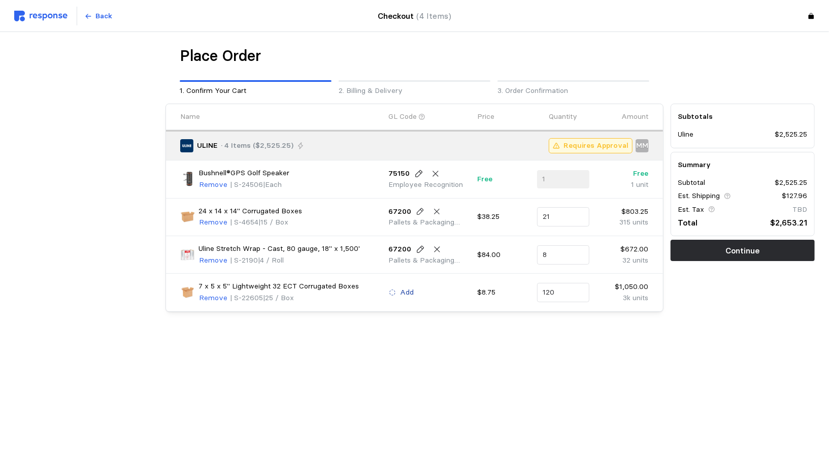
click at [397, 290] on button "Add" at bounding box center [401, 292] width 26 height 12
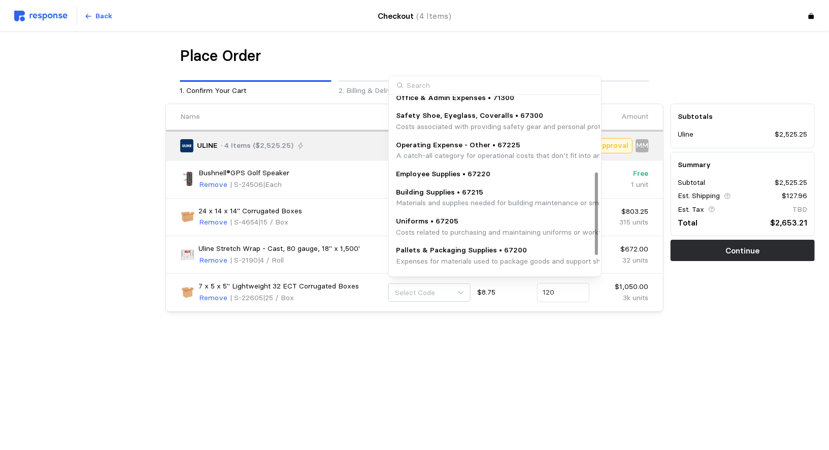
scroll to position [161, 0]
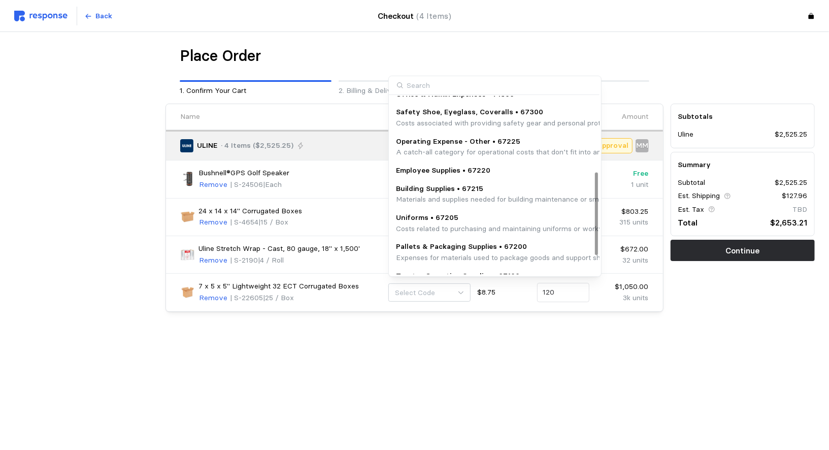
click at [422, 247] on p "Pallets & Packaging Supplies • 67200" at bounding box center [602, 246] width 412 height 11
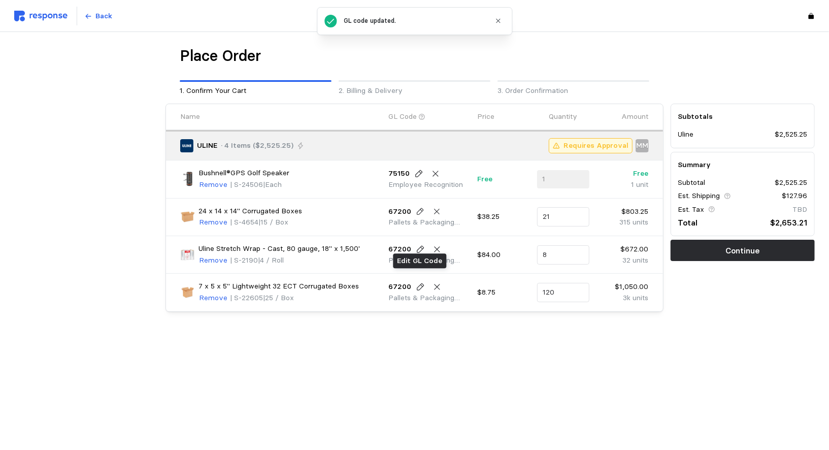
click at [538, 308] on div "7 x 5 x 5" Lightweight 32 ECT Corrugated Boxes Remove | S-22605 | 25 / Box 6720…" at bounding box center [414, 292] width 496 height 37
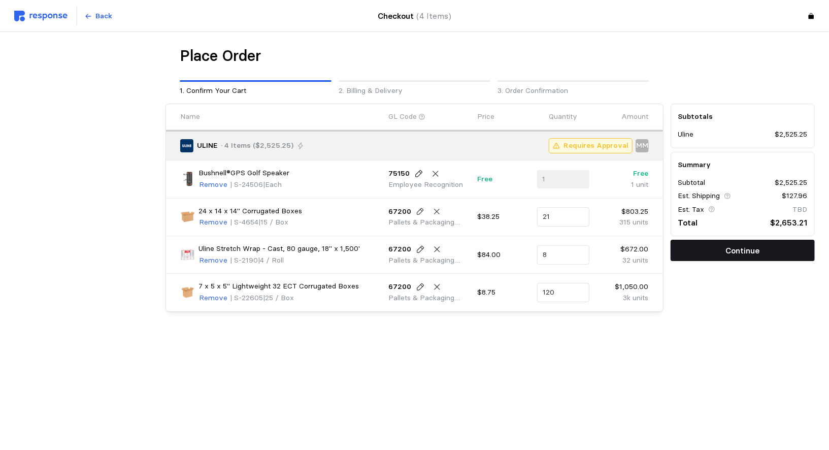
click at [735, 253] on p "Continue" at bounding box center [742, 250] width 34 height 13
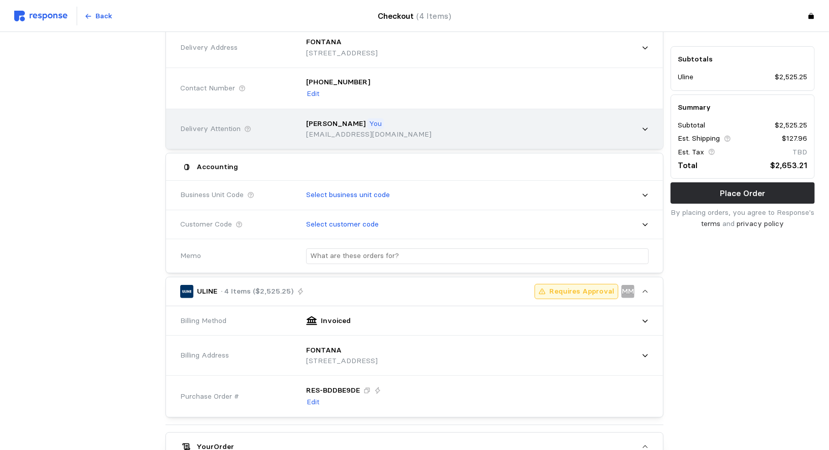
scroll to position [108, 0]
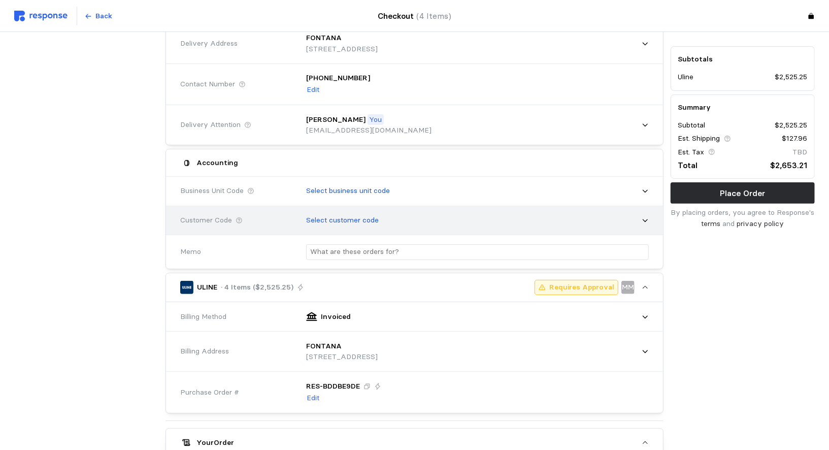
click at [398, 223] on div "Select customer code" at bounding box center [473, 220] width 349 height 25
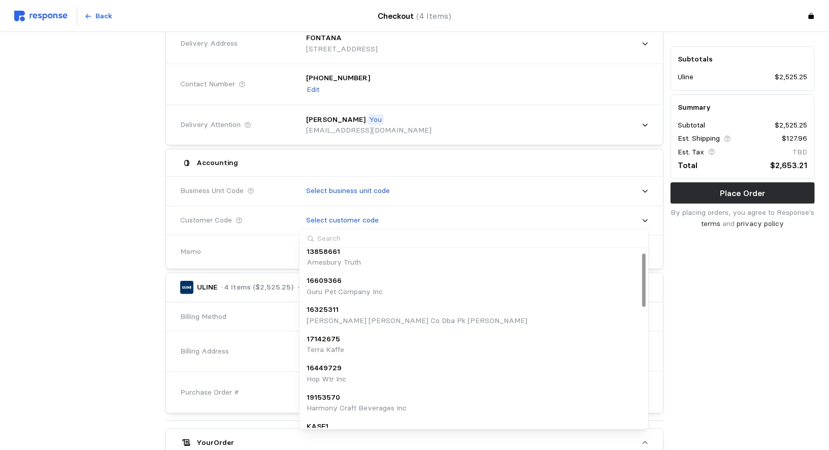
scroll to position [0, 0]
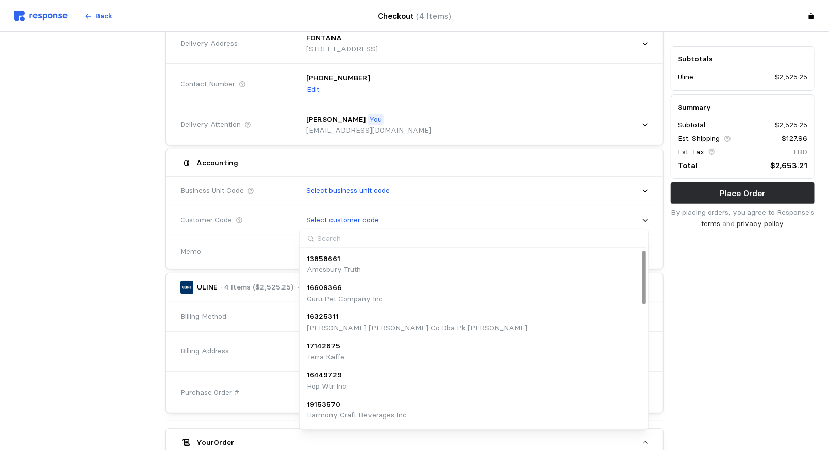
click at [425, 235] on input at bounding box center [472, 238] width 347 height 19
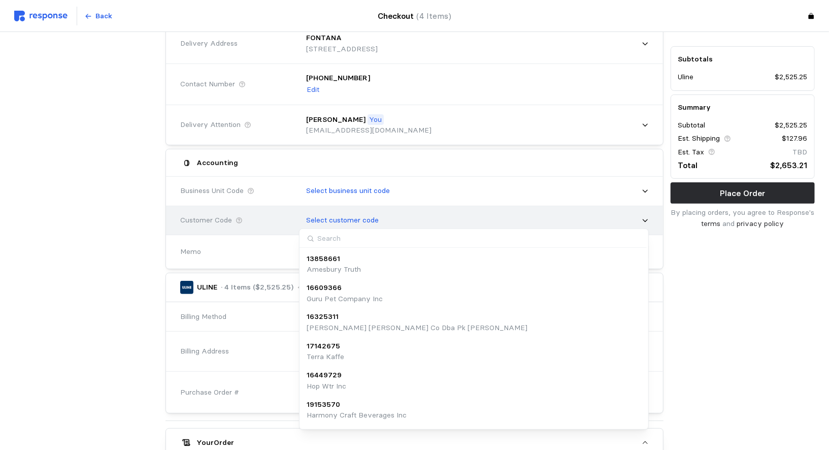
click at [494, 221] on div "Select customer code" at bounding box center [473, 220] width 349 height 25
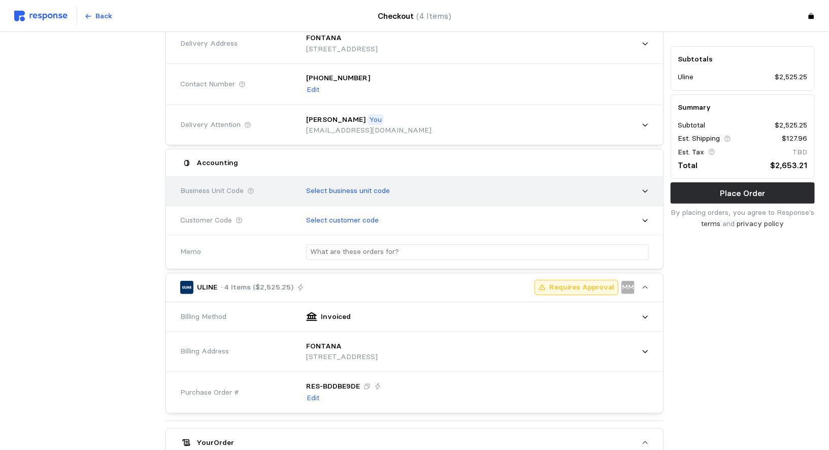
click at [482, 186] on div "Select business unit code" at bounding box center [473, 190] width 349 height 25
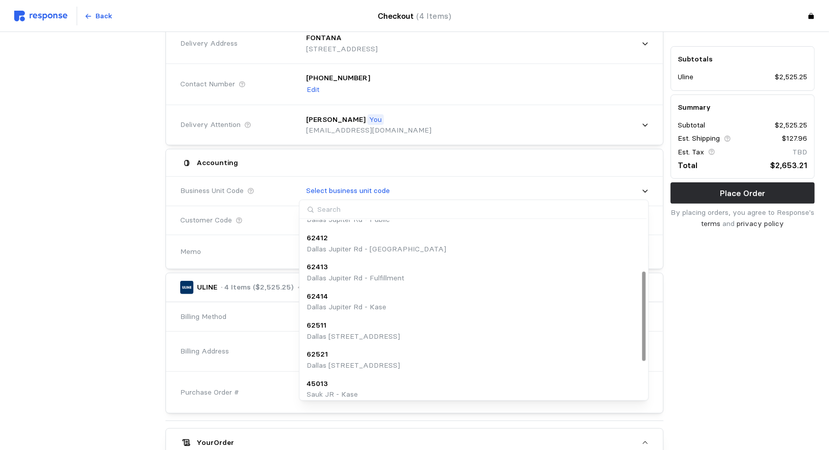
scroll to position [172, 0]
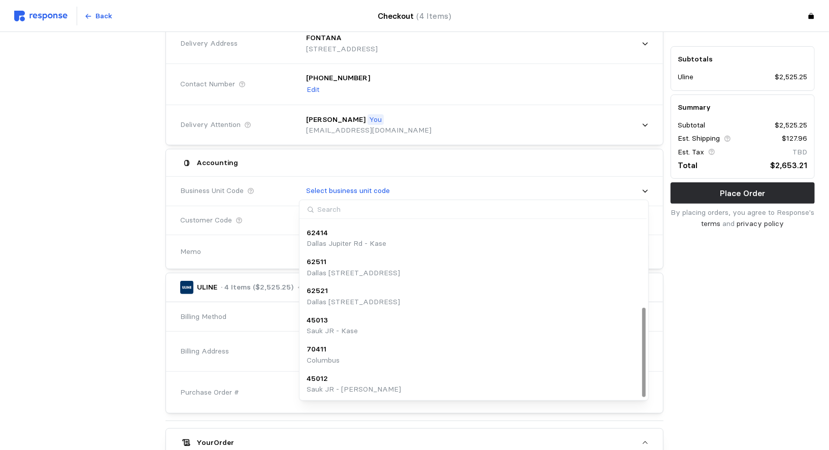
click at [330, 210] on input at bounding box center [472, 209] width 347 height 19
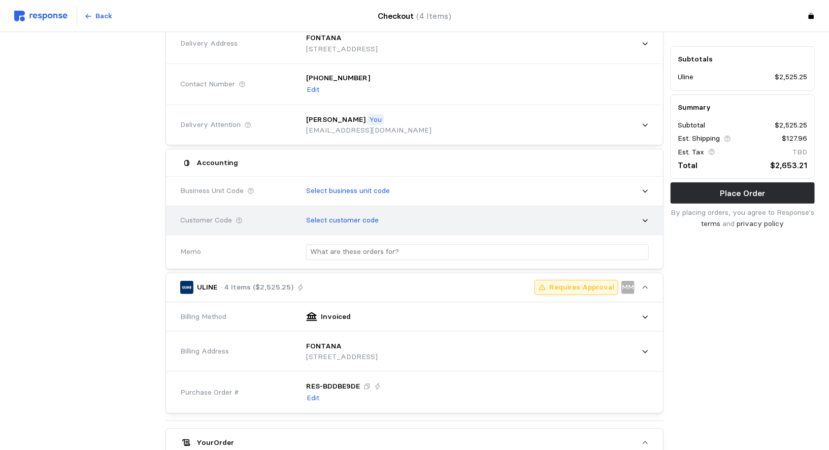
click at [254, 211] on div "Customer Code" at bounding box center [236, 220] width 119 height 18
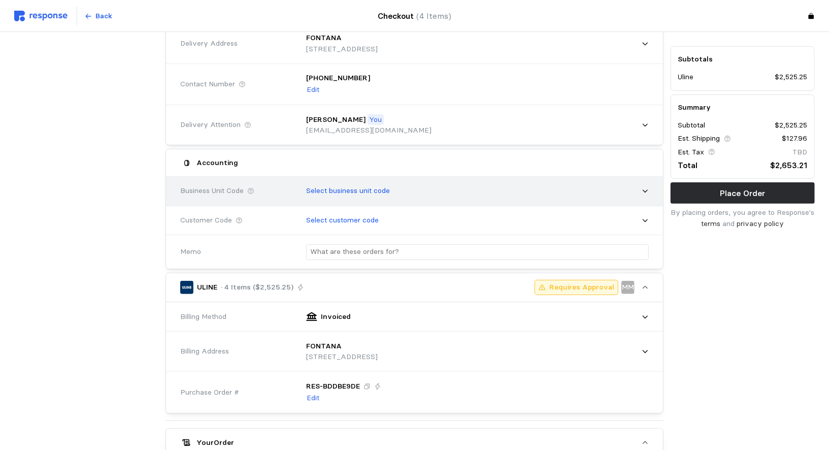
click at [307, 187] on p "Select business unit code" at bounding box center [348, 190] width 84 height 11
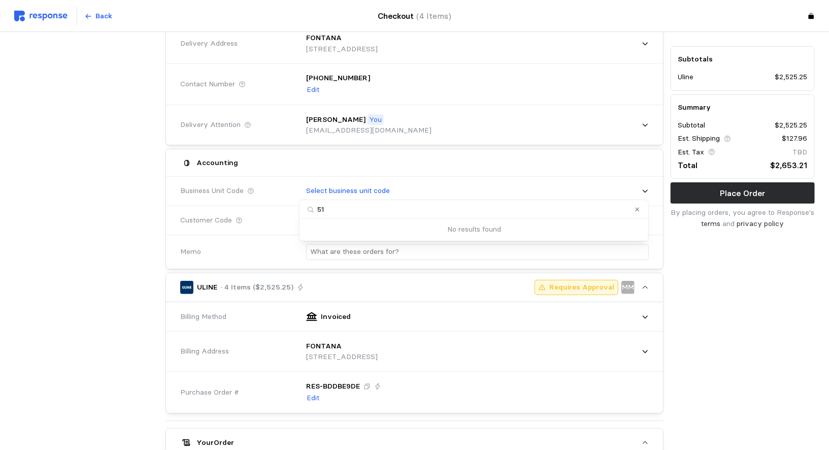
type input "5"
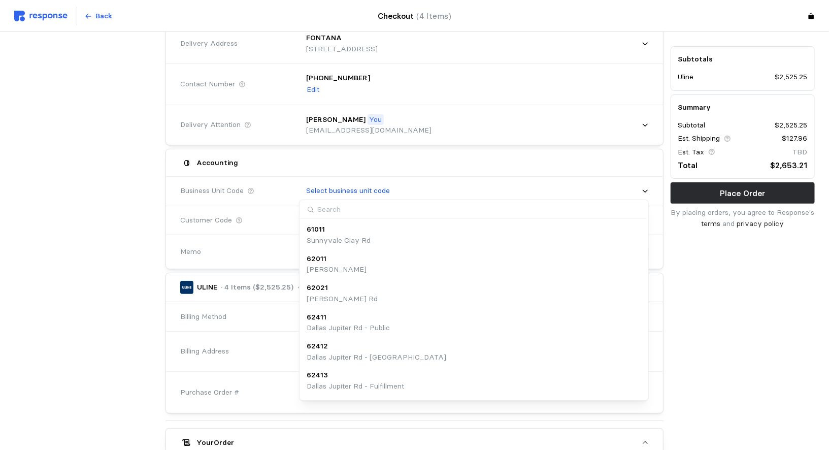
click at [262, 159] on div "Accounting" at bounding box center [236, 162] width 112 height 13
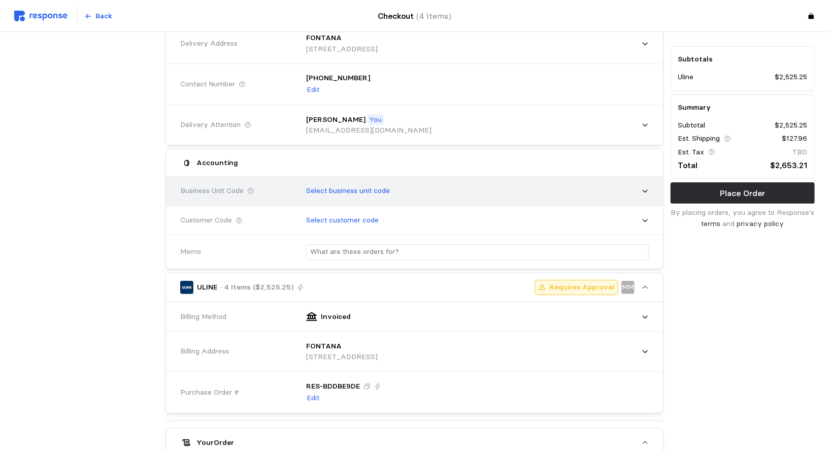
click at [424, 178] on div "Select business unit code" at bounding box center [473, 190] width 349 height 25
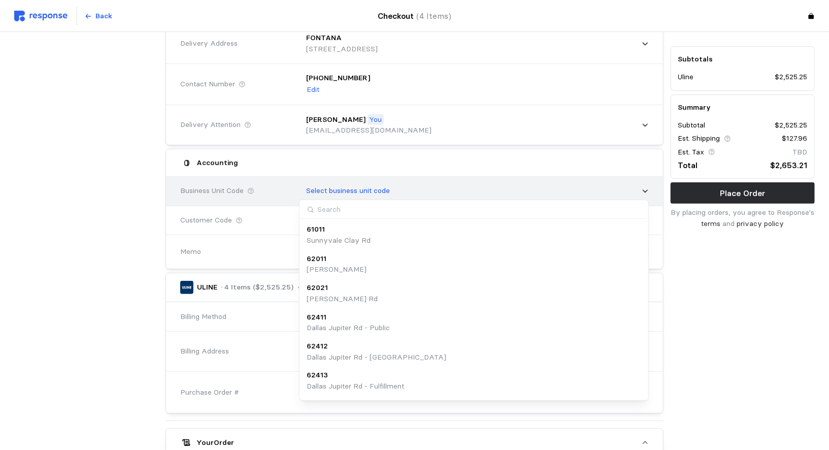
click at [424, 178] on div "Select business unit code" at bounding box center [473, 190] width 349 height 25
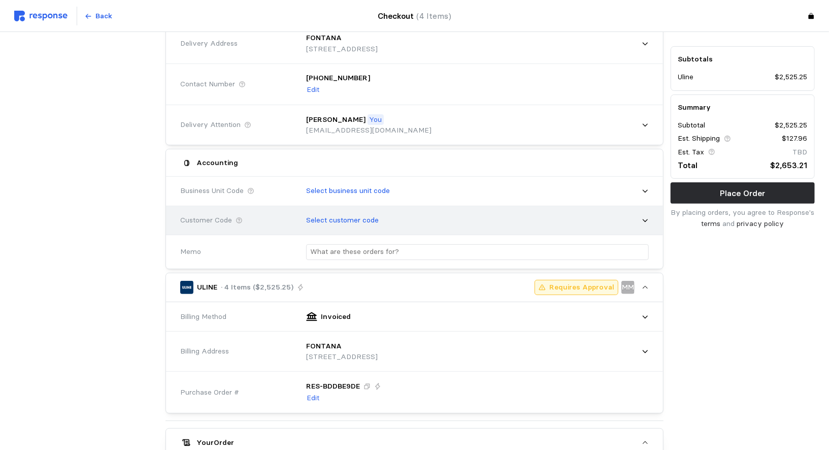
click at [404, 221] on div "Select customer code" at bounding box center [473, 220] width 349 height 25
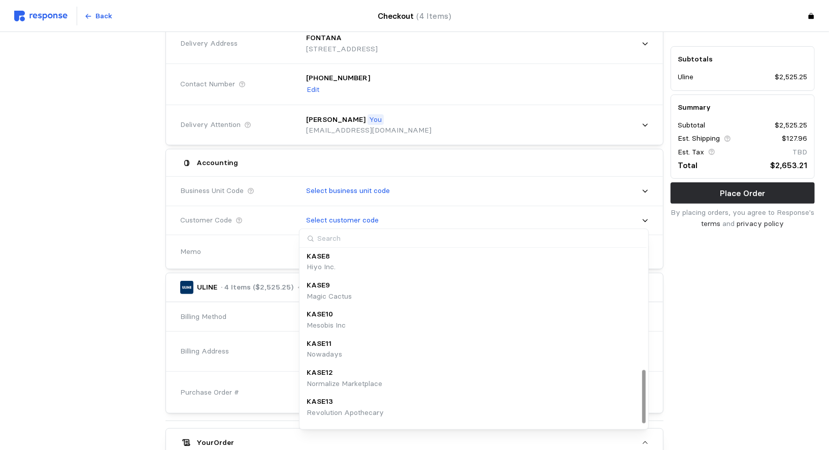
scroll to position [404, 0]
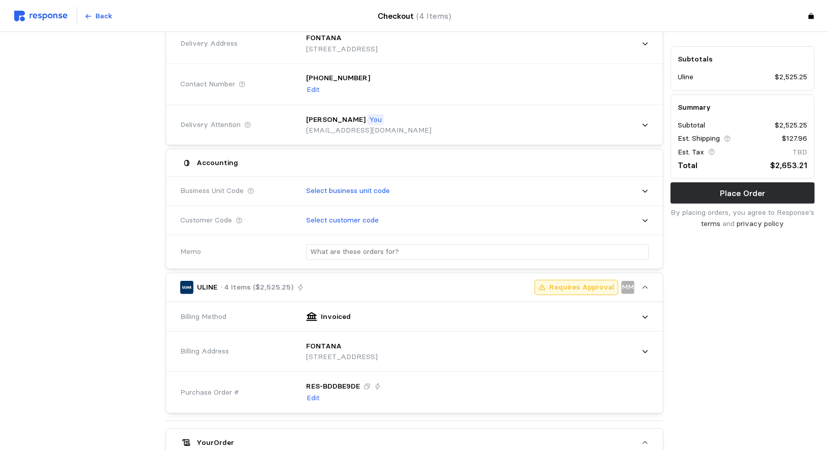
click at [392, 156] on div "Accounting" at bounding box center [414, 163] width 475 height 20
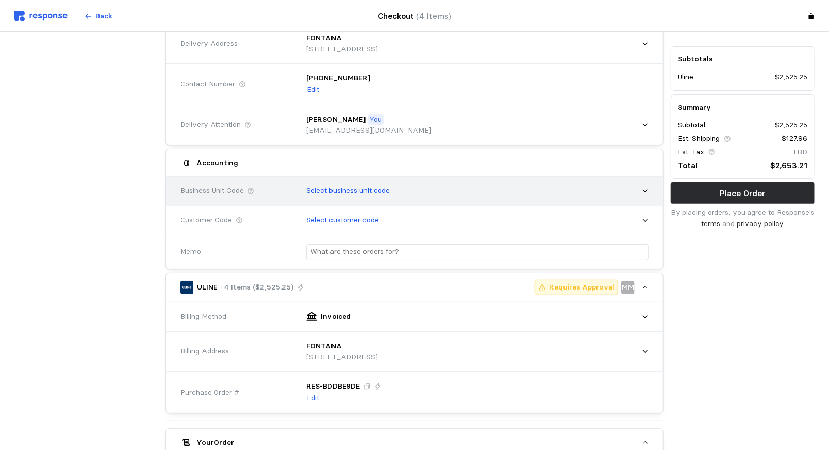
click at [406, 190] on div "Select business unit code" at bounding box center [473, 190] width 349 height 25
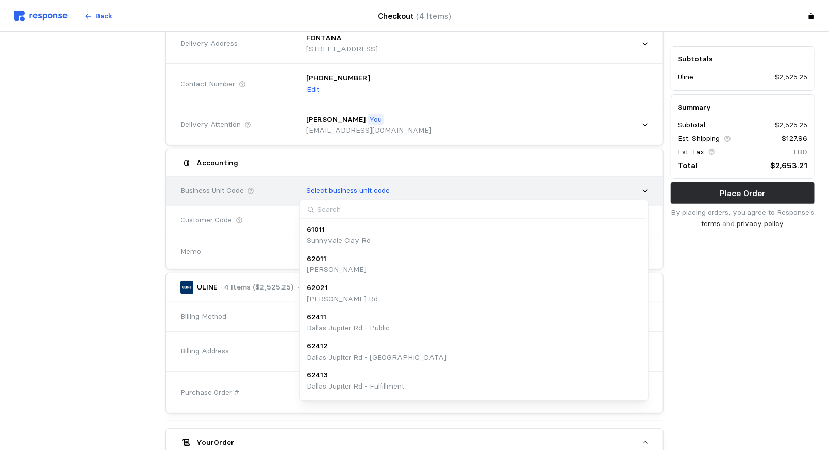
click at [405, 192] on div "Select business unit code" at bounding box center [473, 190] width 349 height 25
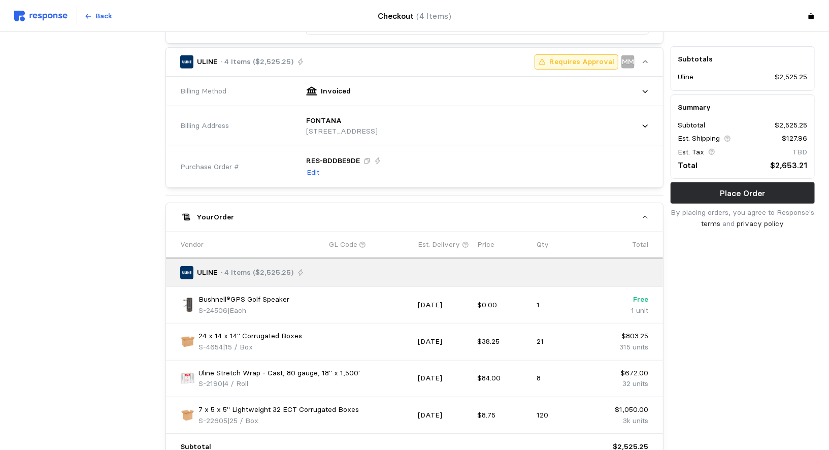
scroll to position [328, 0]
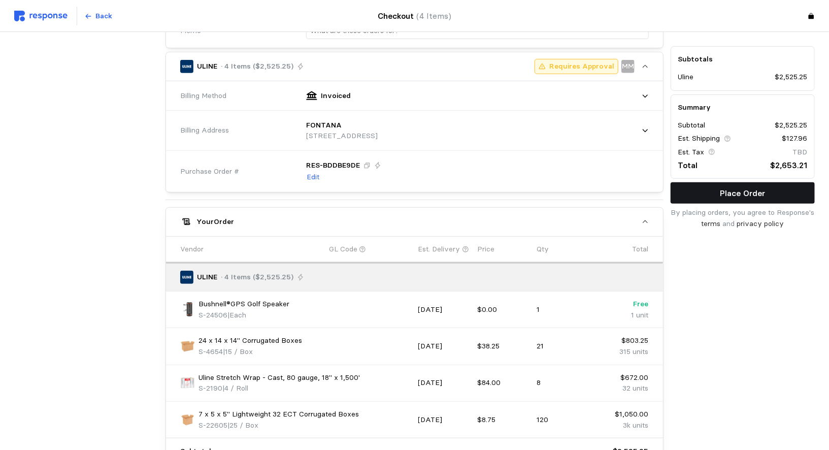
click at [732, 191] on p "Place Order" at bounding box center [742, 193] width 45 height 13
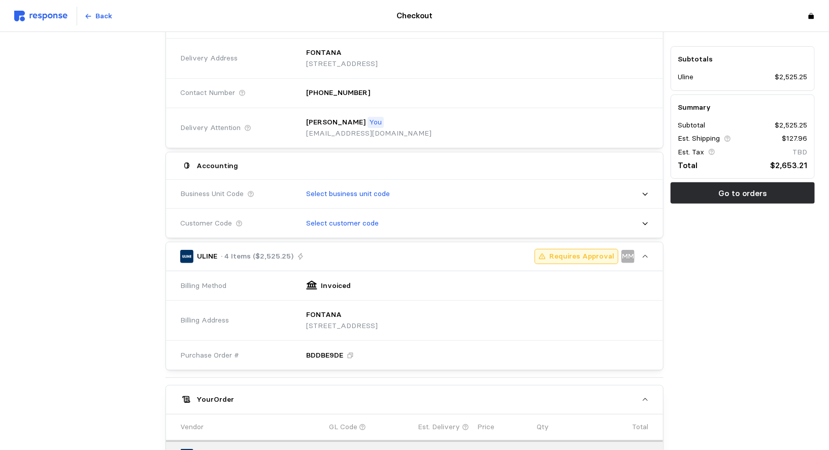
scroll to position [162, 0]
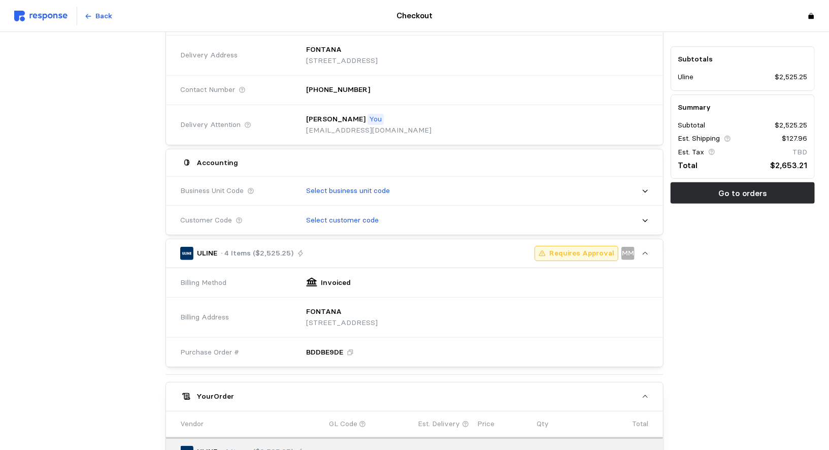
click at [628, 249] on p "MM" at bounding box center [628, 253] width 12 height 11
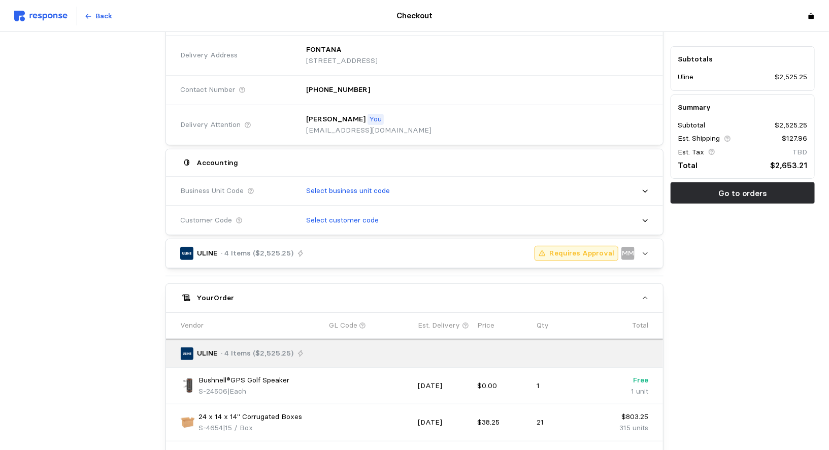
click at [628, 249] on p "MM" at bounding box center [628, 253] width 12 height 11
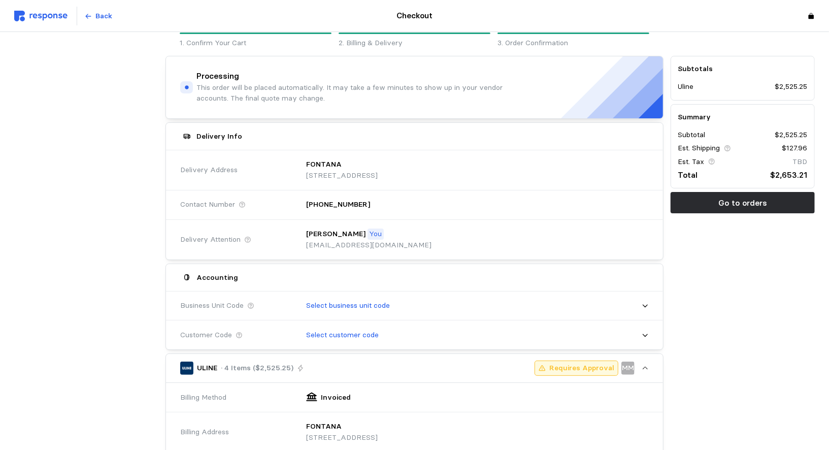
scroll to position [0, 0]
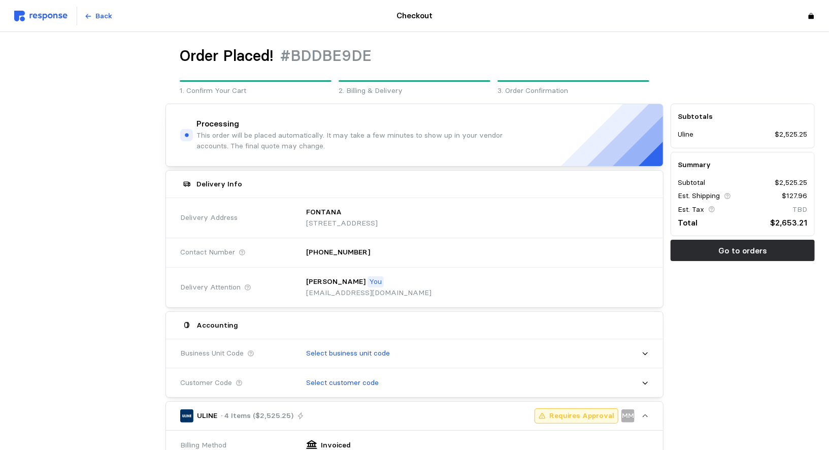
click at [39, 19] on img at bounding box center [40, 16] width 53 height 11
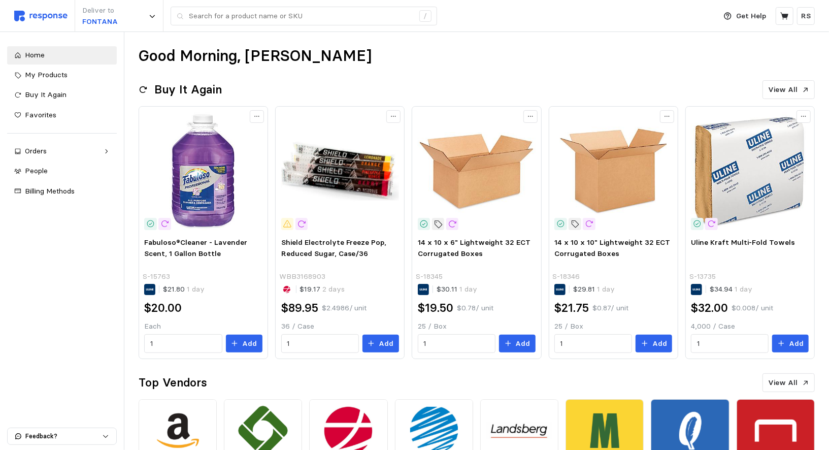
click at [28, 8] on div "Deliver to FONTANA /" at bounding box center [362, 16] width 696 height 32
click at [30, 9] on div "Deliver to FONTANA /" at bounding box center [362, 16] width 696 height 32
click at [30, 16] on img at bounding box center [40, 16] width 53 height 11
